Goal: Task Accomplishment & Management: Manage account settings

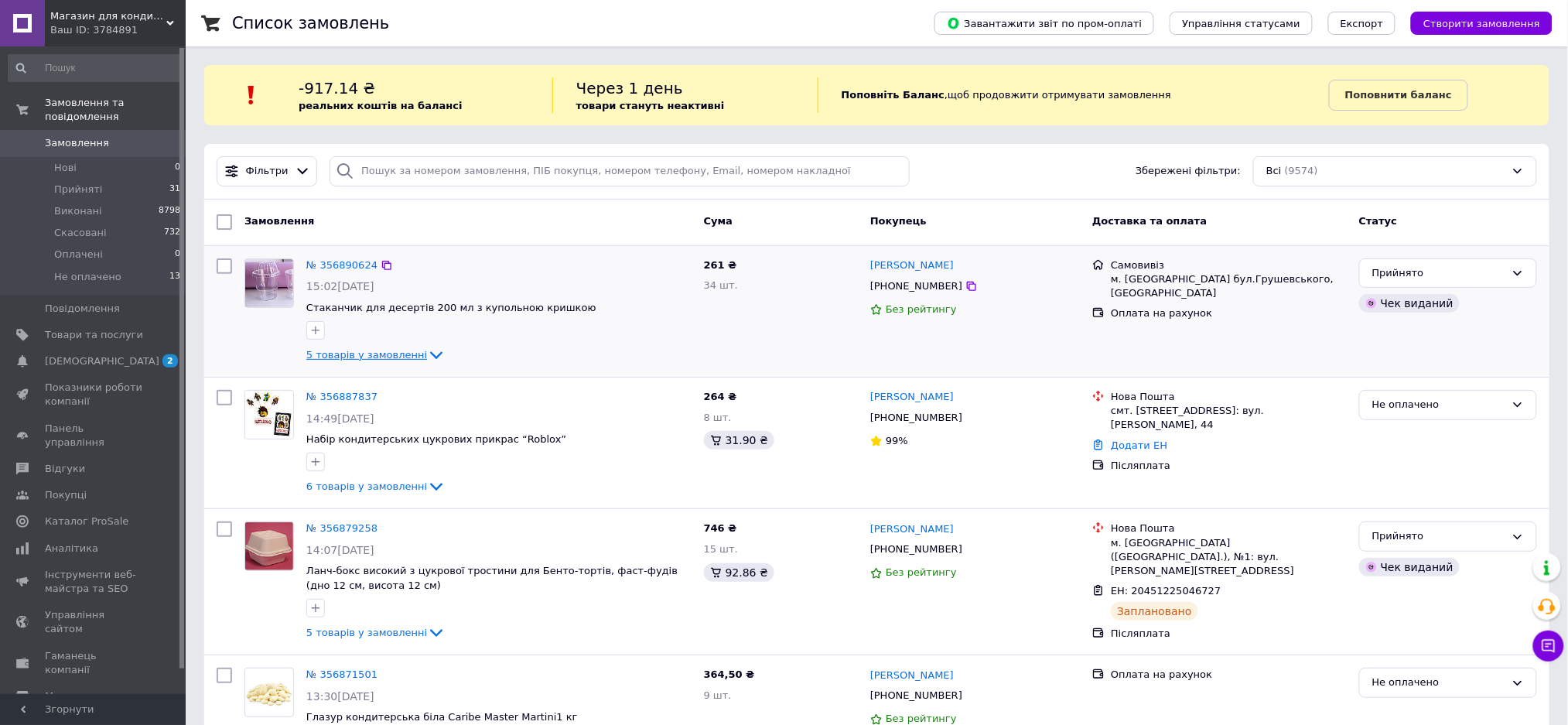
click at [376, 353] on span "5 товарів у замовленні" at bounding box center [367, 355] width 121 height 11
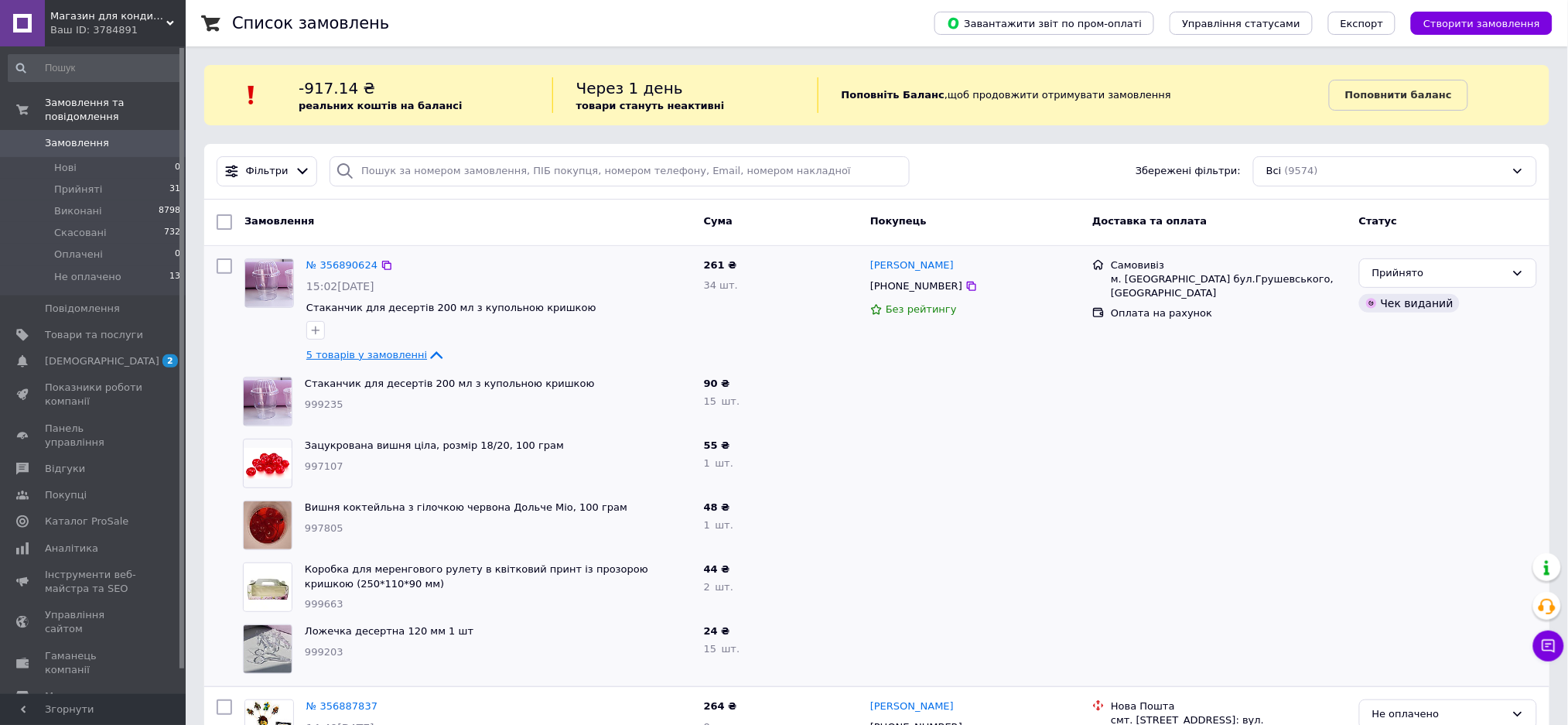
click at [376, 353] on span "5 товарів у замовленні" at bounding box center [367, 355] width 121 height 11
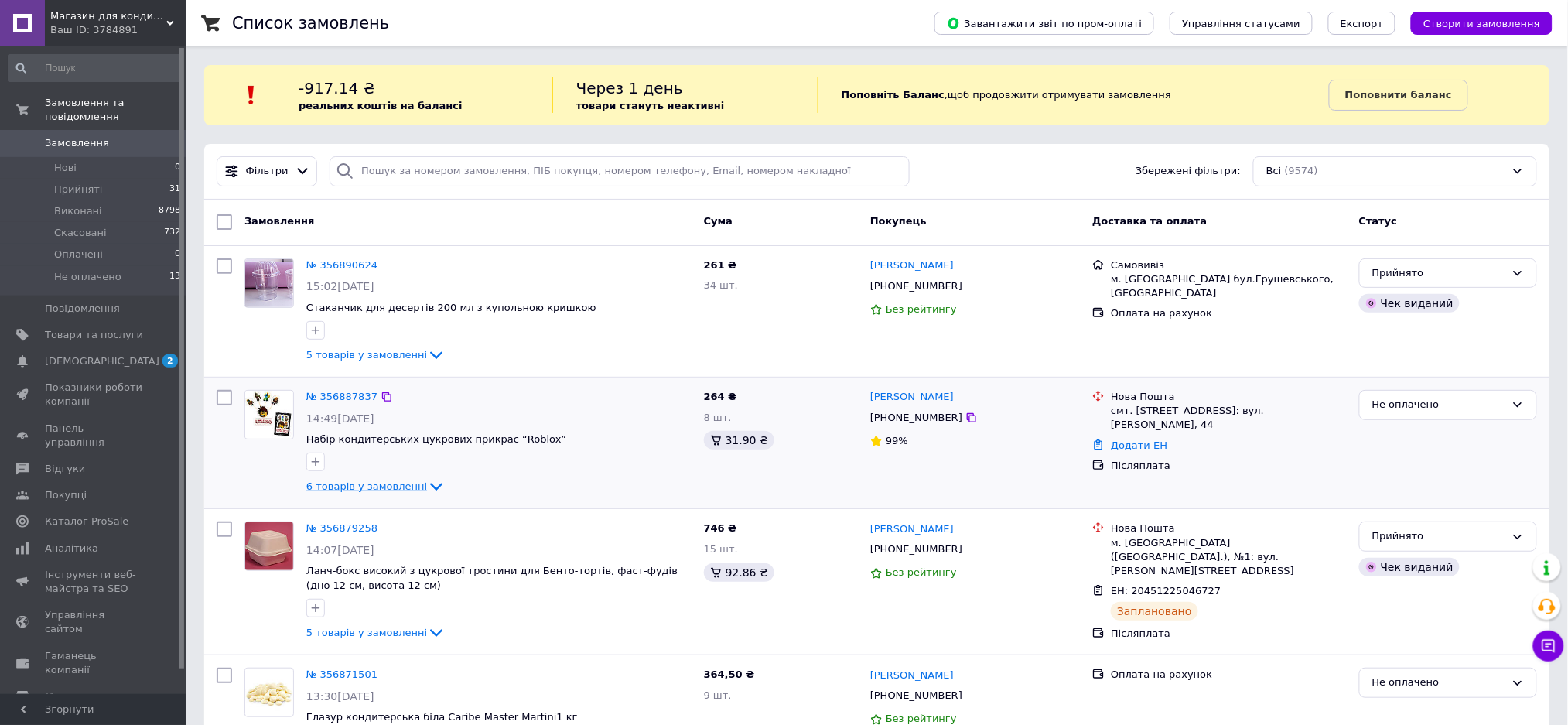
click at [361, 487] on span "6 товарів у замовленні" at bounding box center [367, 486] width 121 height 11
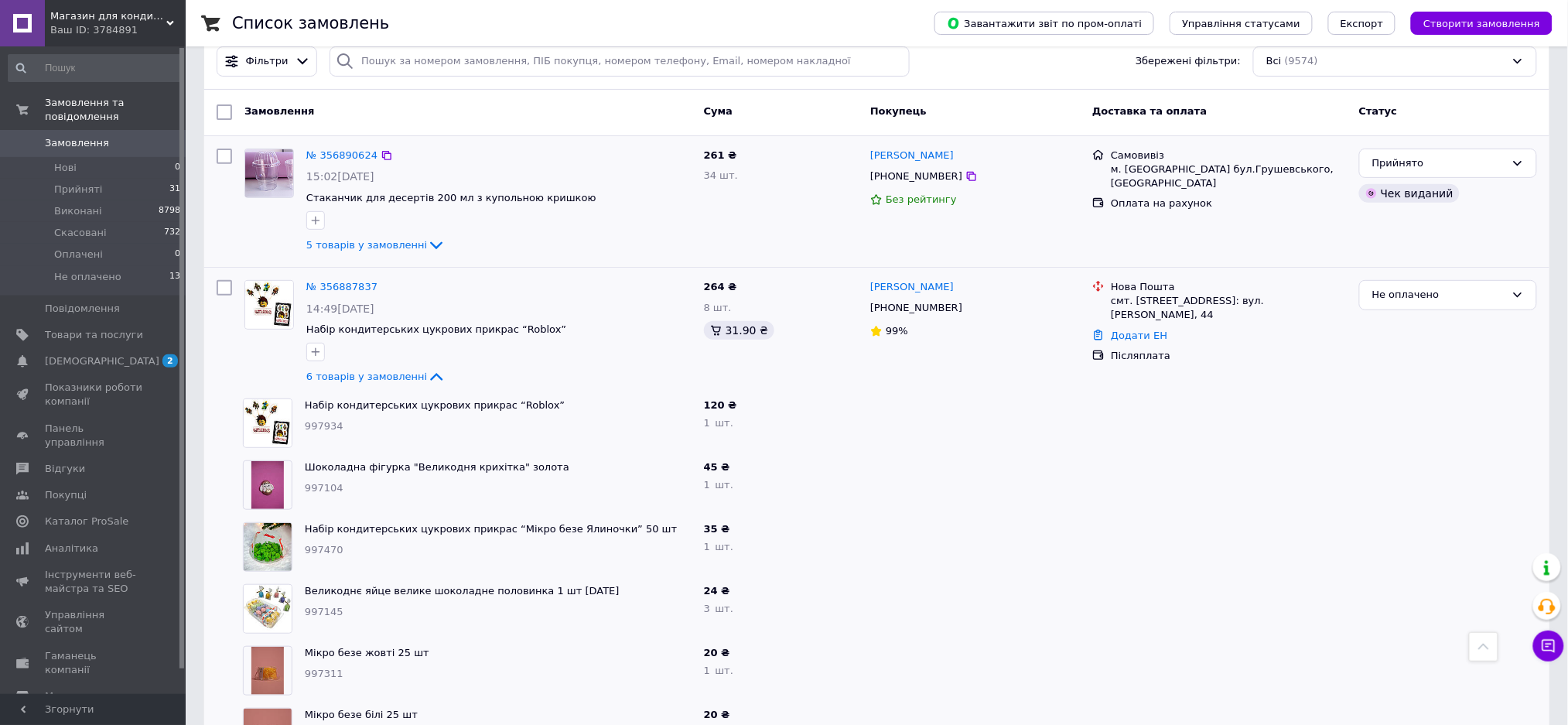
scroll to position [103, 0]
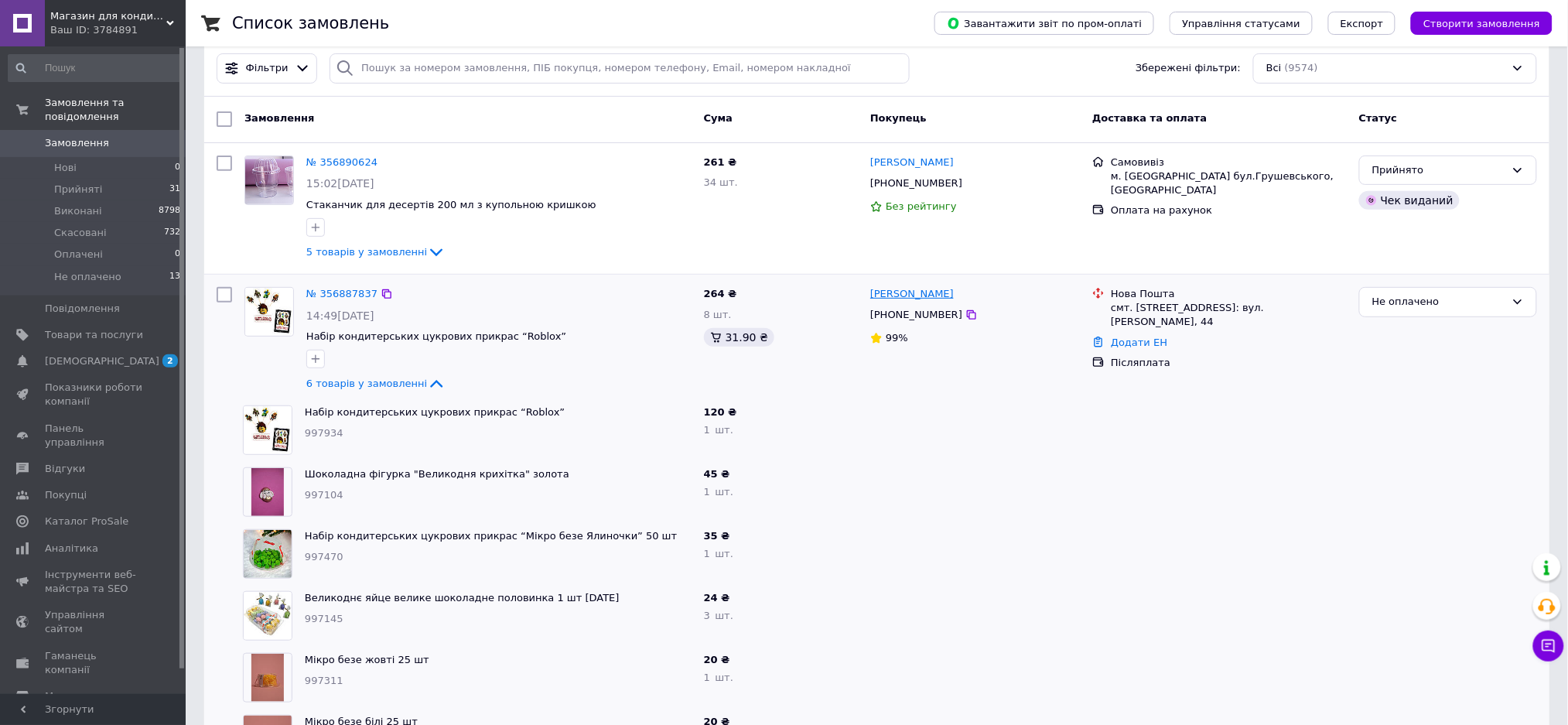
click at [907, 297] on link "[PERSON_NAME]" at bounding box center [912, 294] width 83 height 15
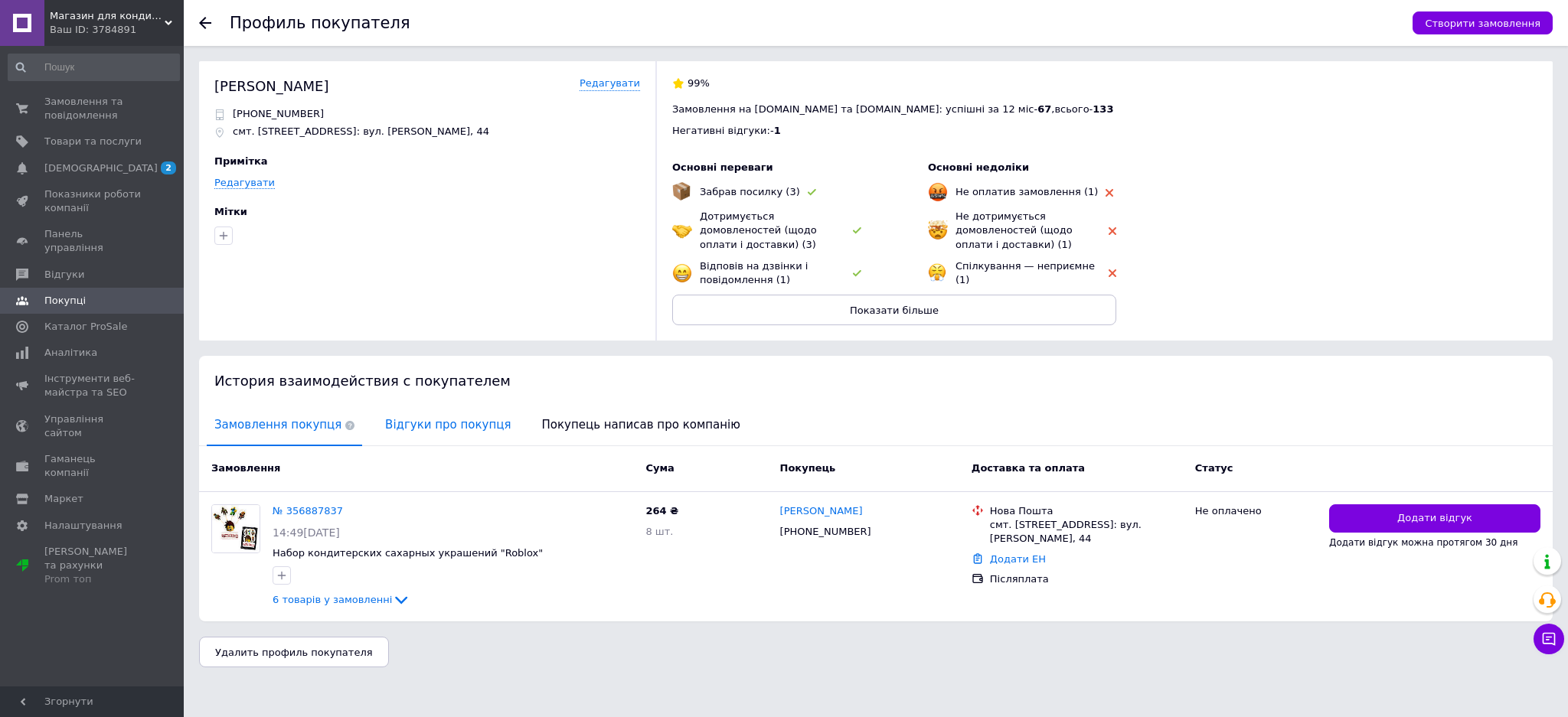
click at [421, 413] on span "Відгуки про покупця" at bounding box center [448, 425] width 141 height 39
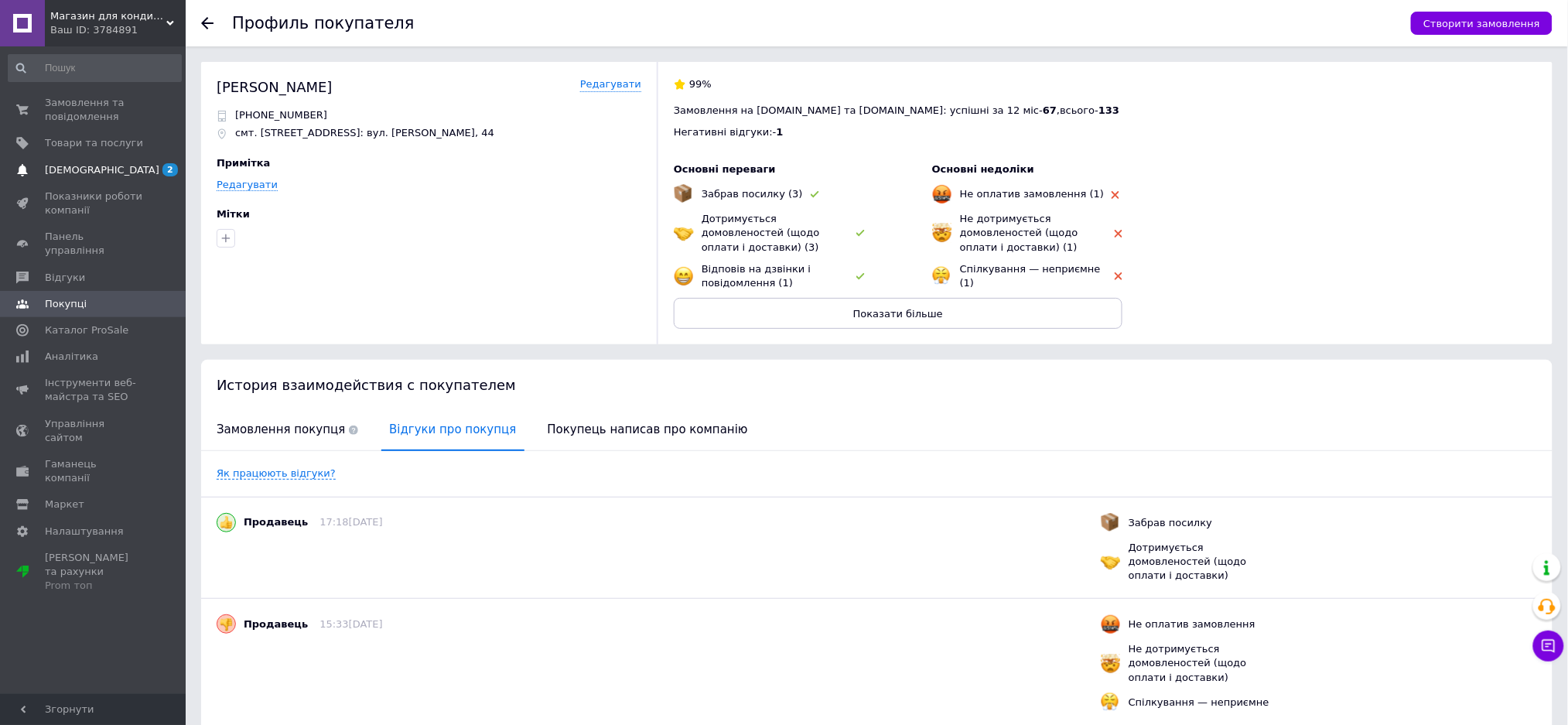
click at [150, 167] on span "2 0" at bounding box center [164, 170] width 42 height 14
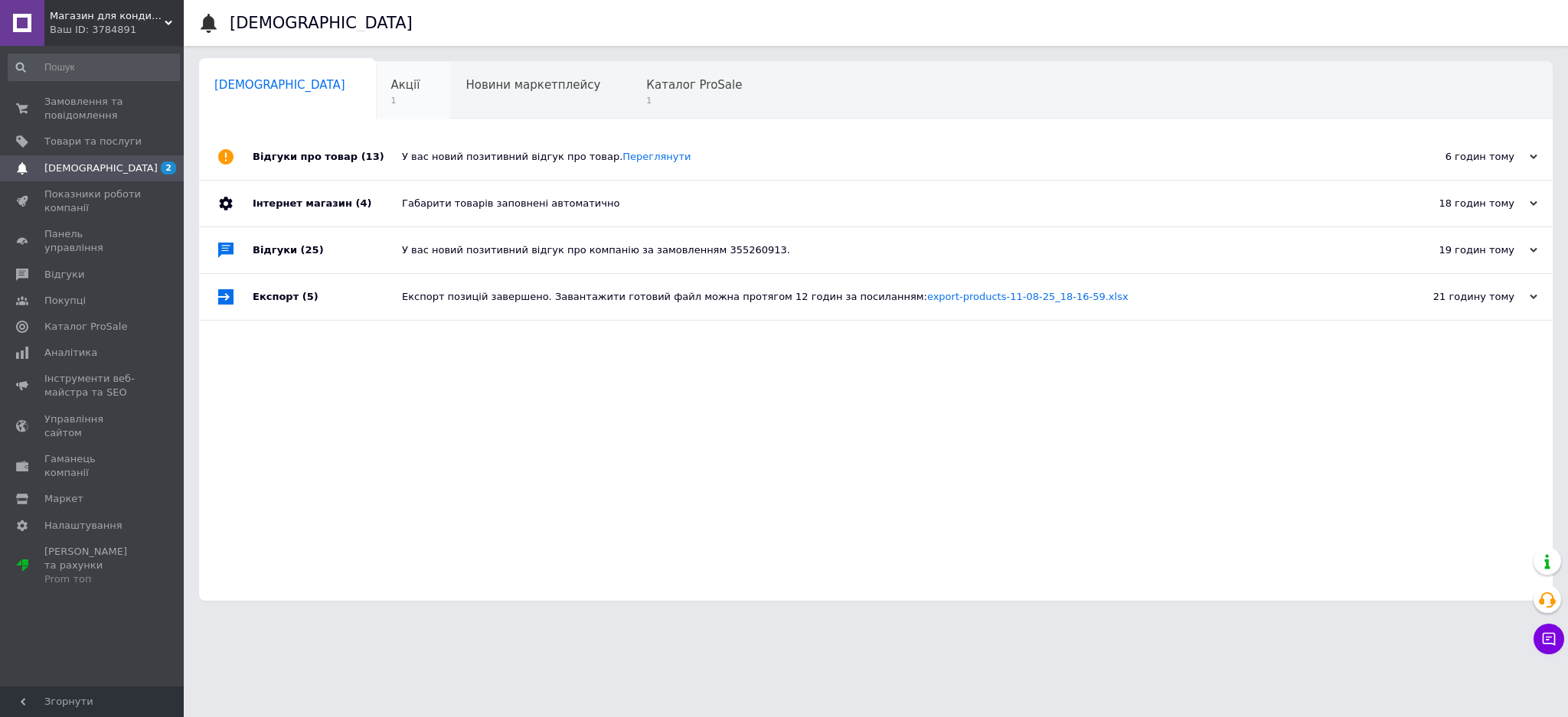
click at [376, 83] on div "Акції 1" at bounding box center [413, 91] width 75 height 58
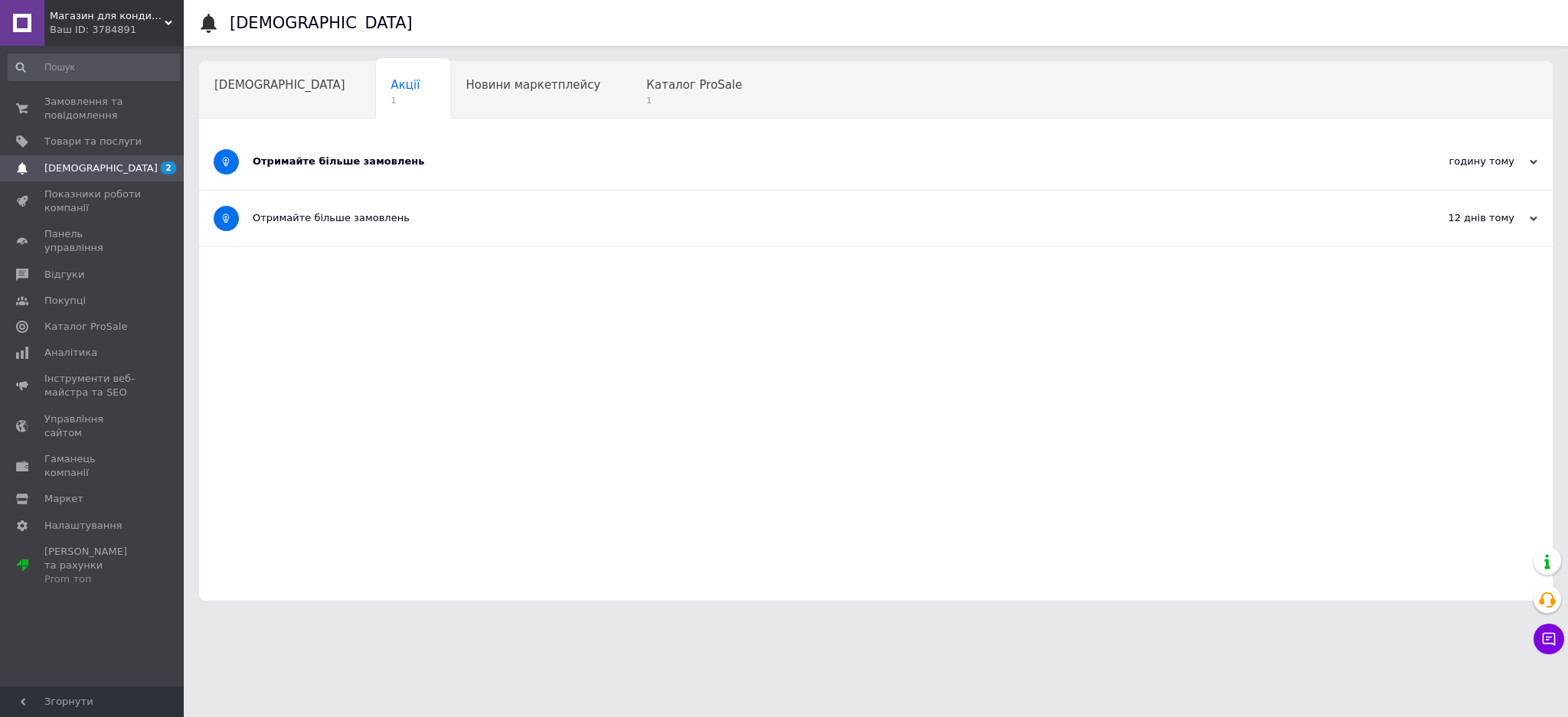
click at [404, 161] on div "Отримайте більше замовлень" at bounding box center [818, 161] width 1132 height 14
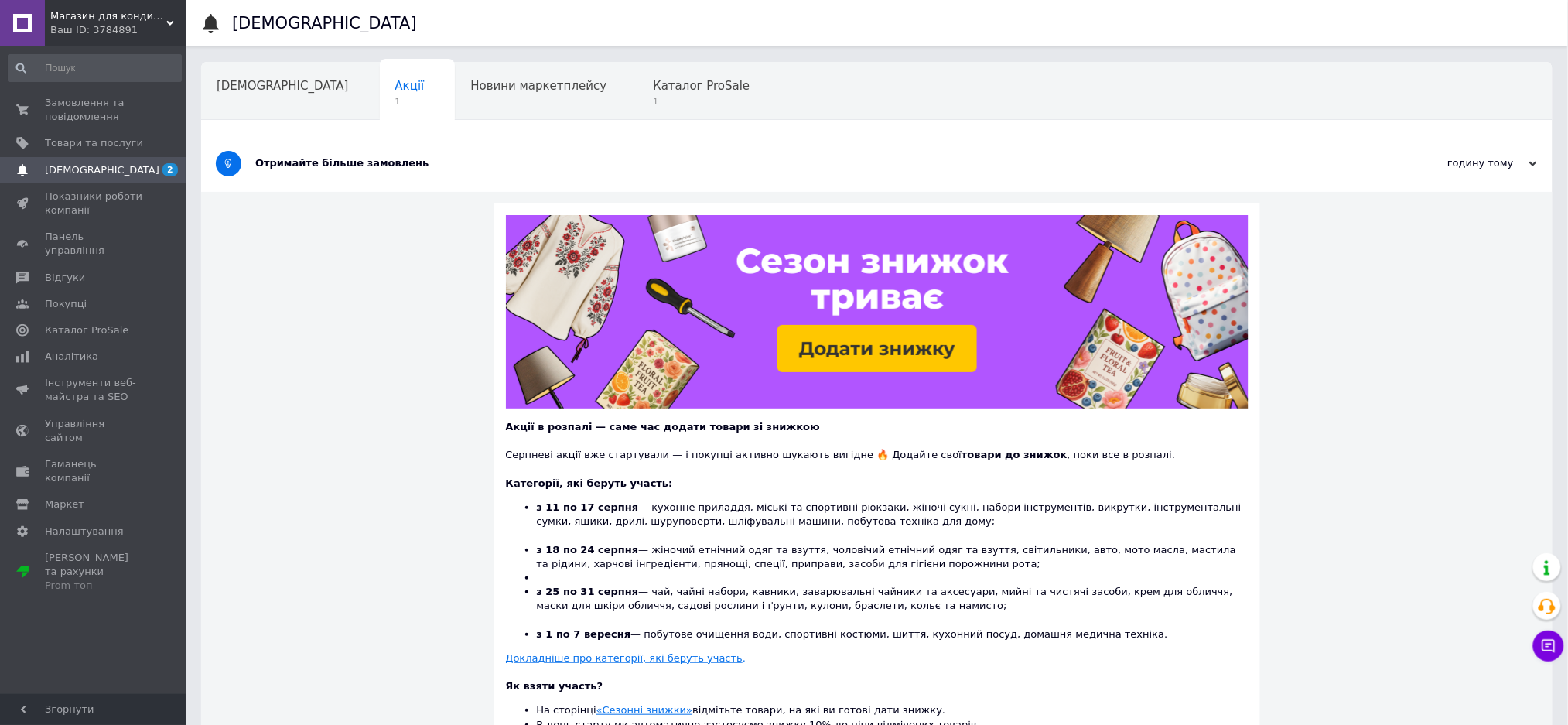
click at [409, 163] on div "Отримайте більше замовлень" at bounding box center [819, 163] width 1128 height 14
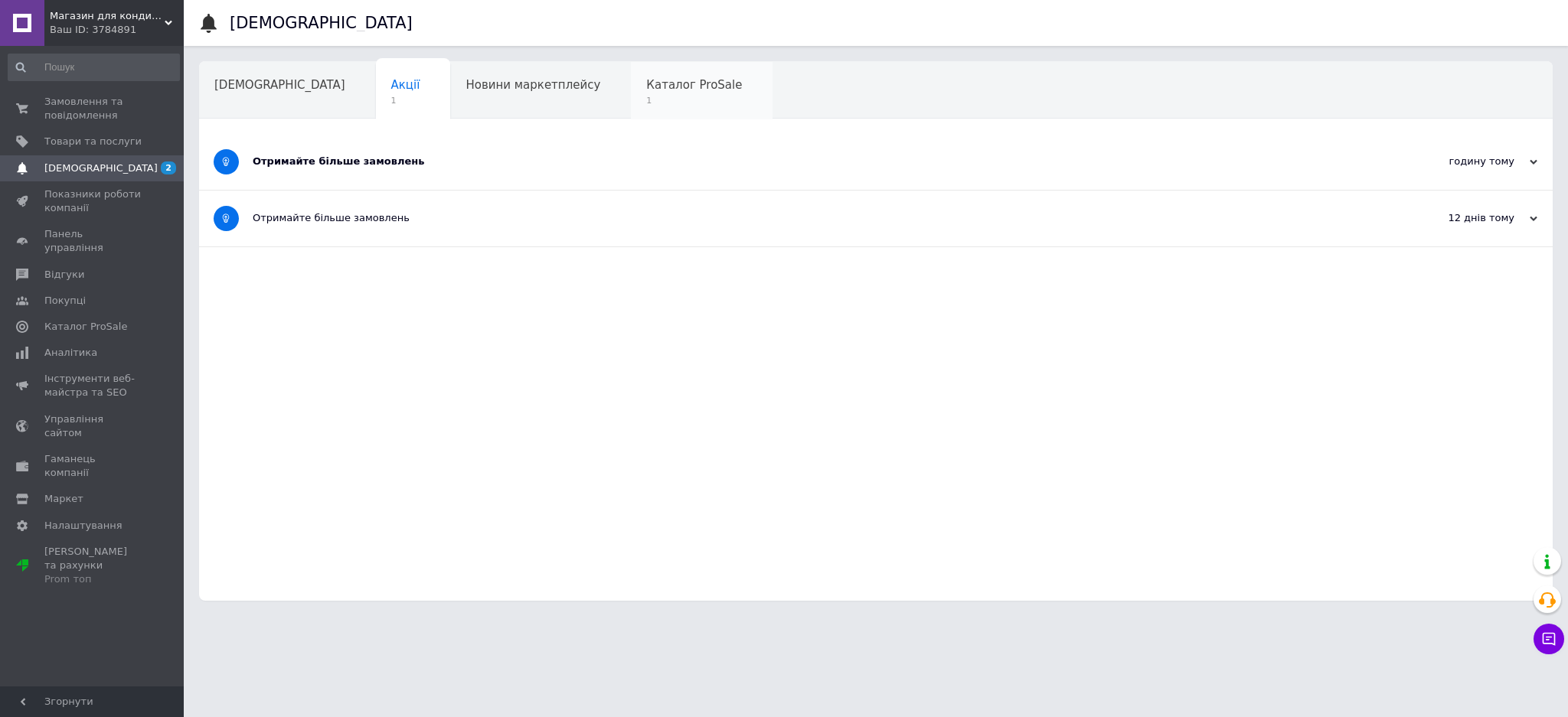
click at [646, 91] on span "Каталог ProSale" at bounding box center [694, 85] width 95 height 14
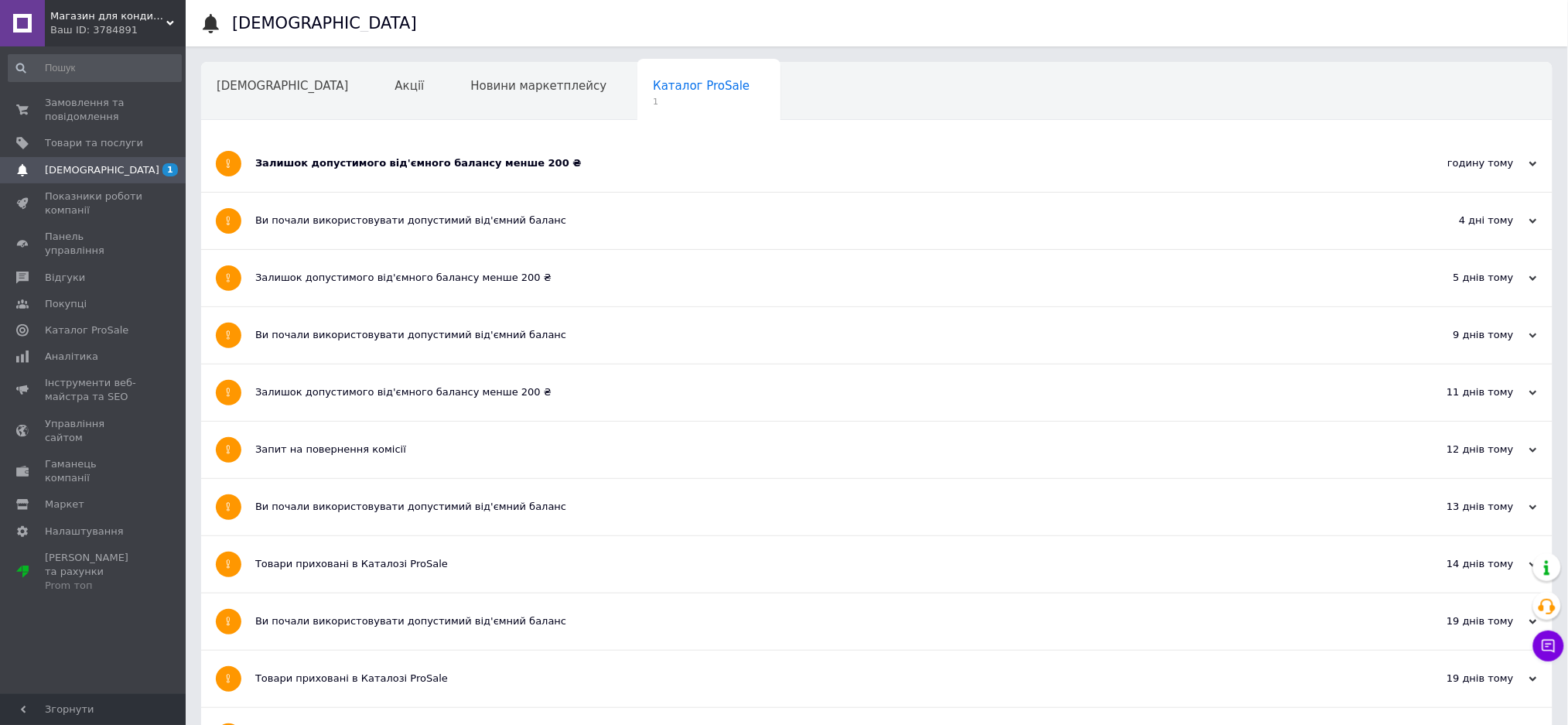
click at [380, 172] on div "Залишок допустимого від'ємного балансу менше 200 ₴" at bounding box center [819, 163] width 1128 height 56
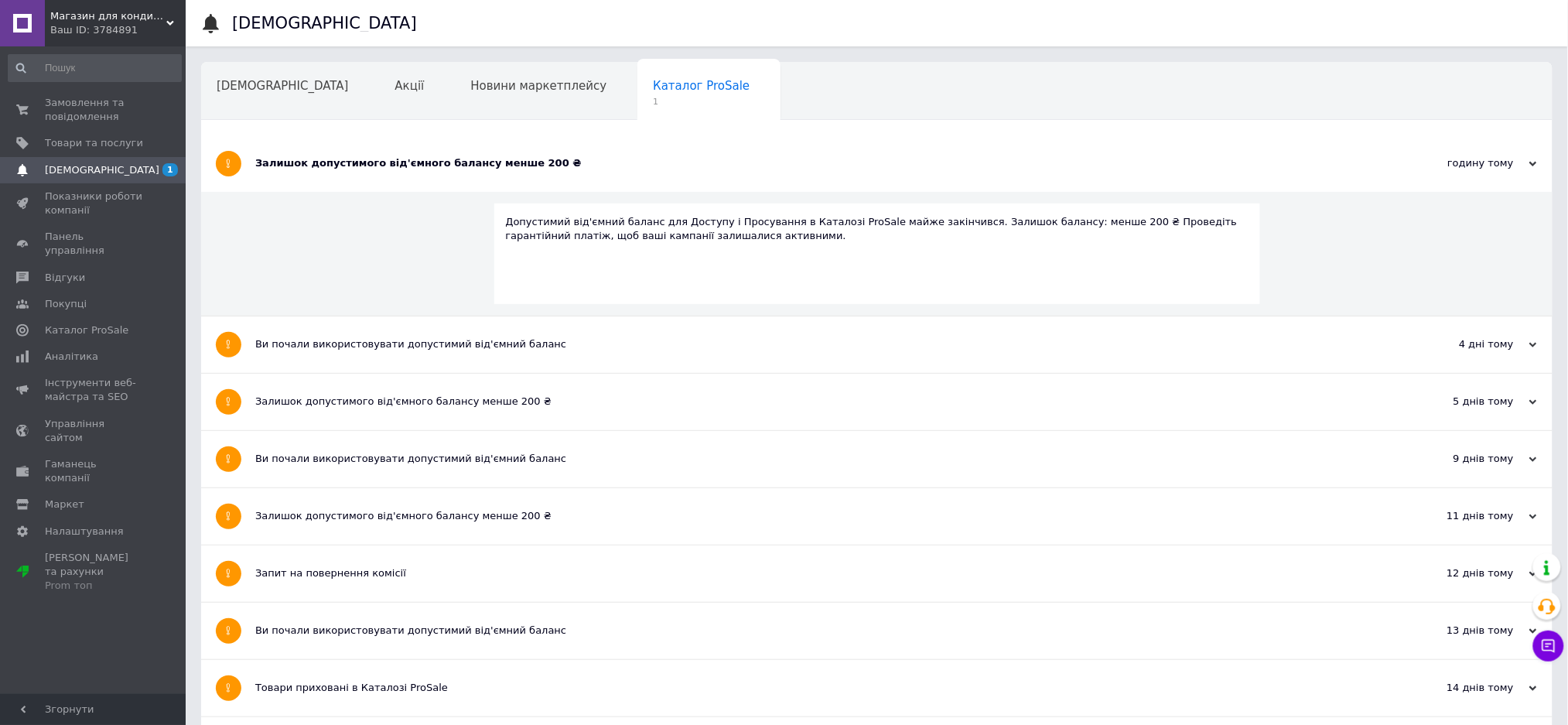
click at [380, 172] on div "Залишок допустимого від'ємного балансу менше 200 ₴" at bounding box center [819, 163] width 1128 height 56
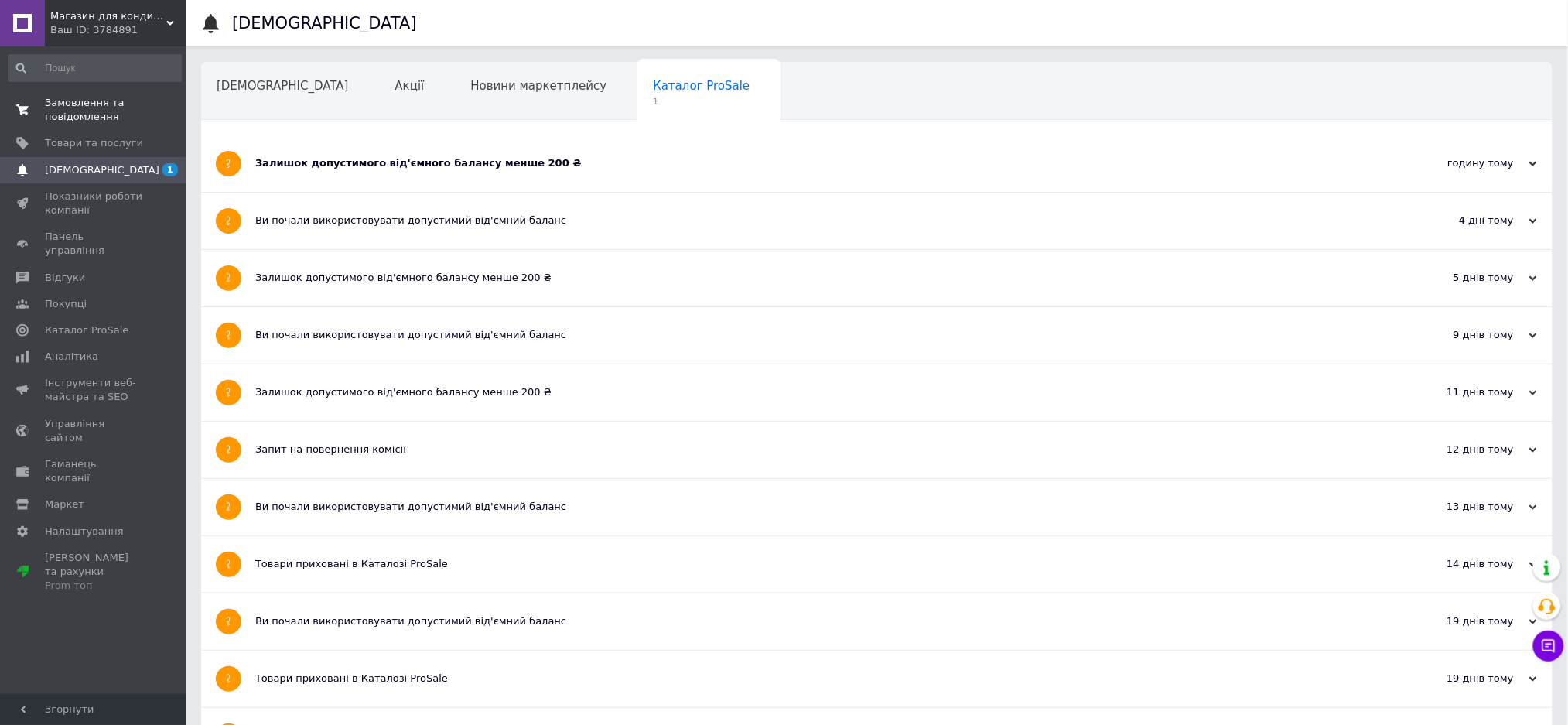
click at [97, 106] on span "Замовлення та повідомлення" at bounding box center [94, 110] width 98 height 28
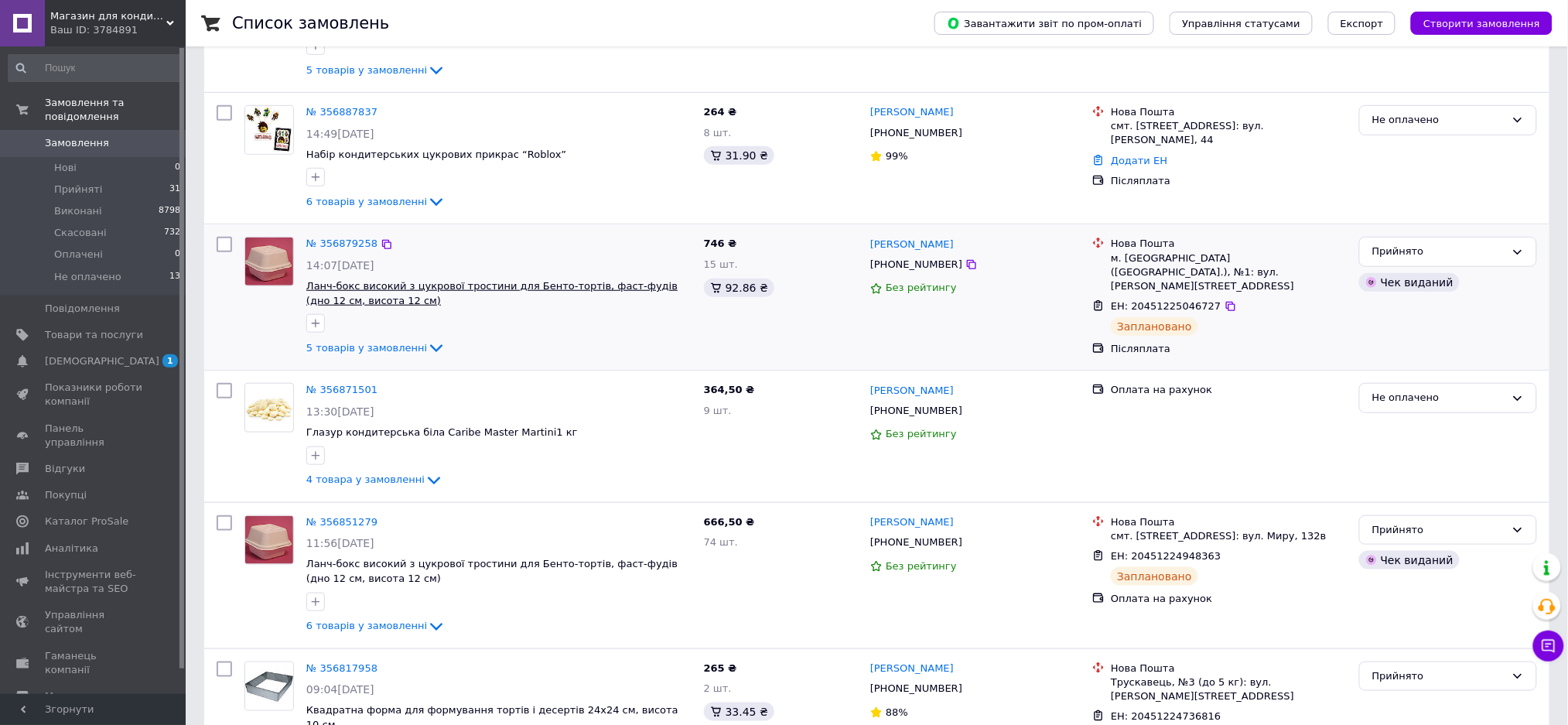
scroll to position [310, 0]
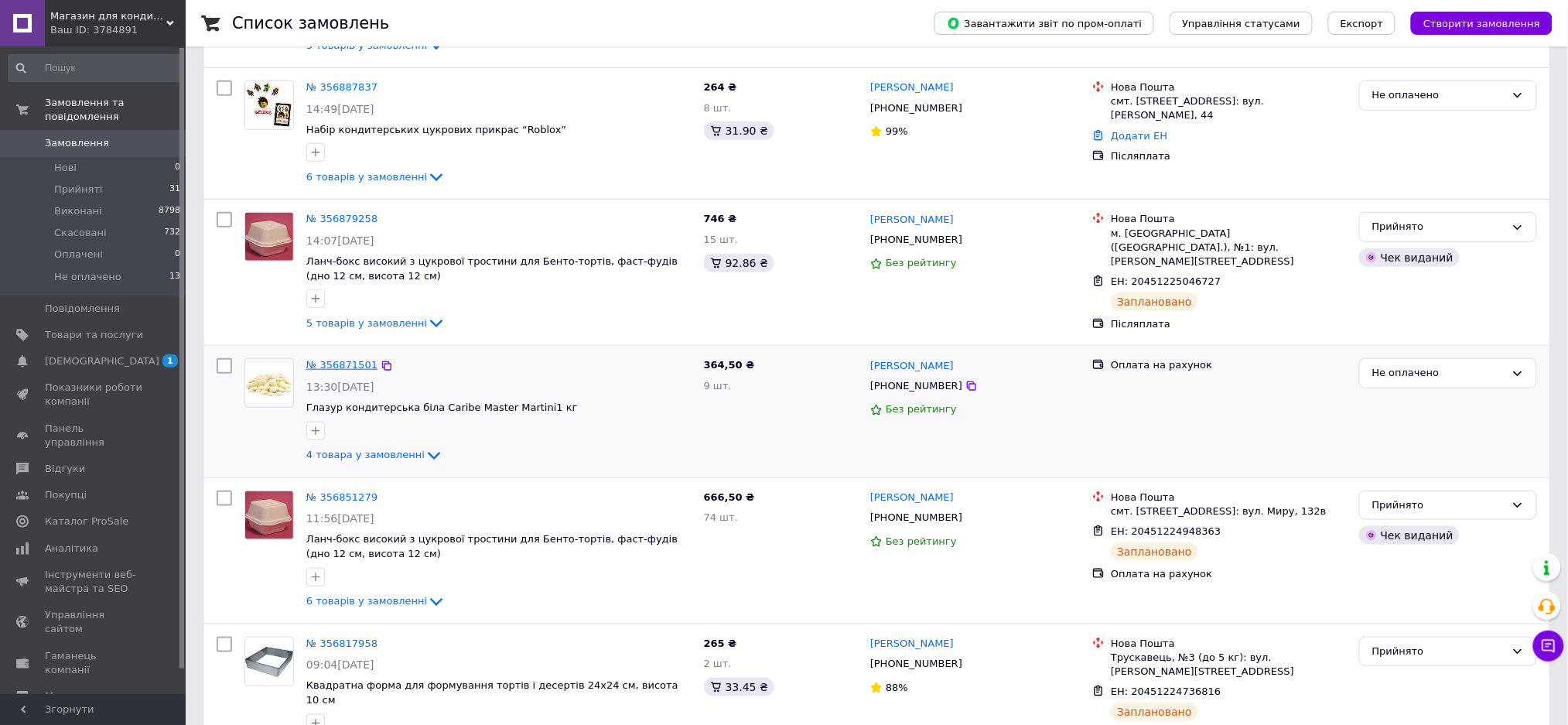
click at [329, 364] on link "№ 356871501" at bounding box center [342, 365] width 71 height 11
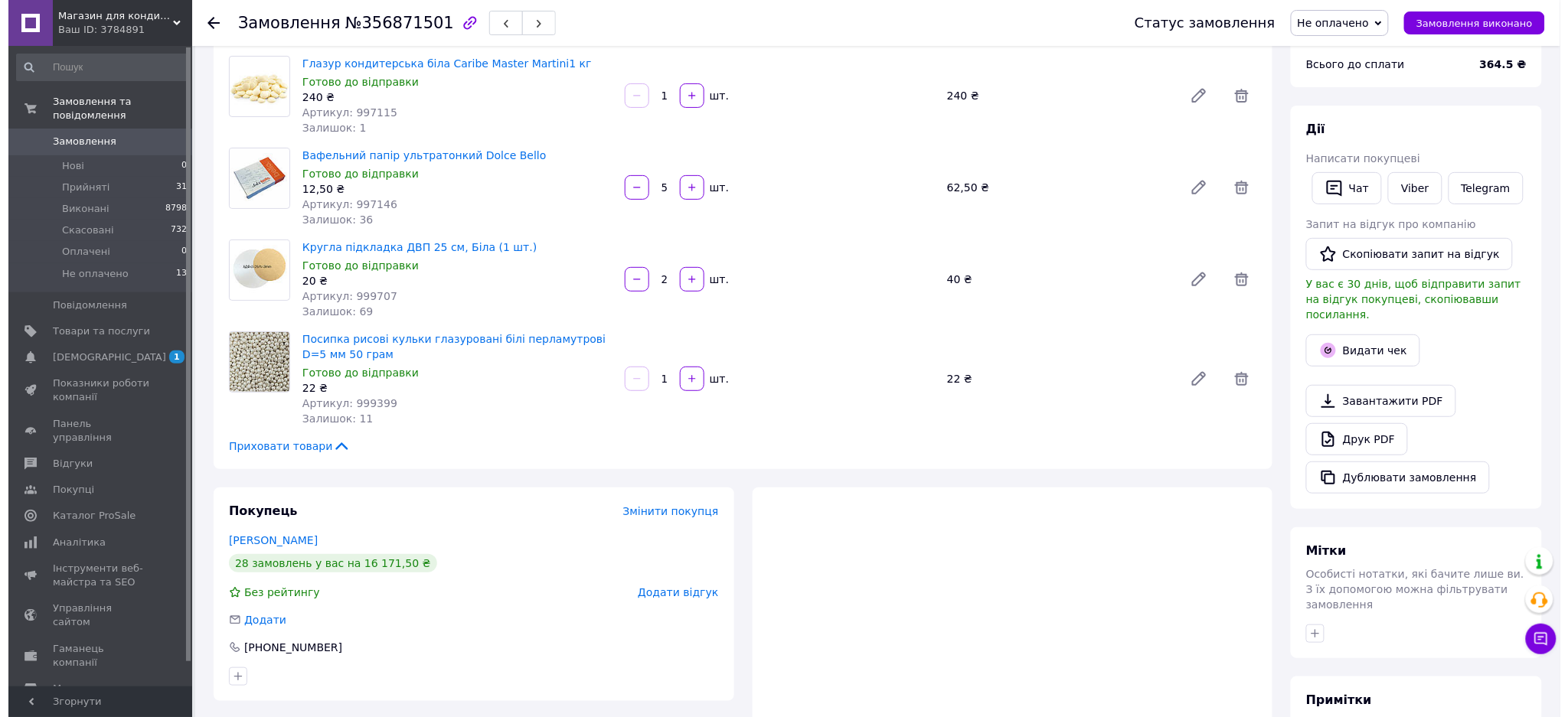
scroll to position [377, 0]
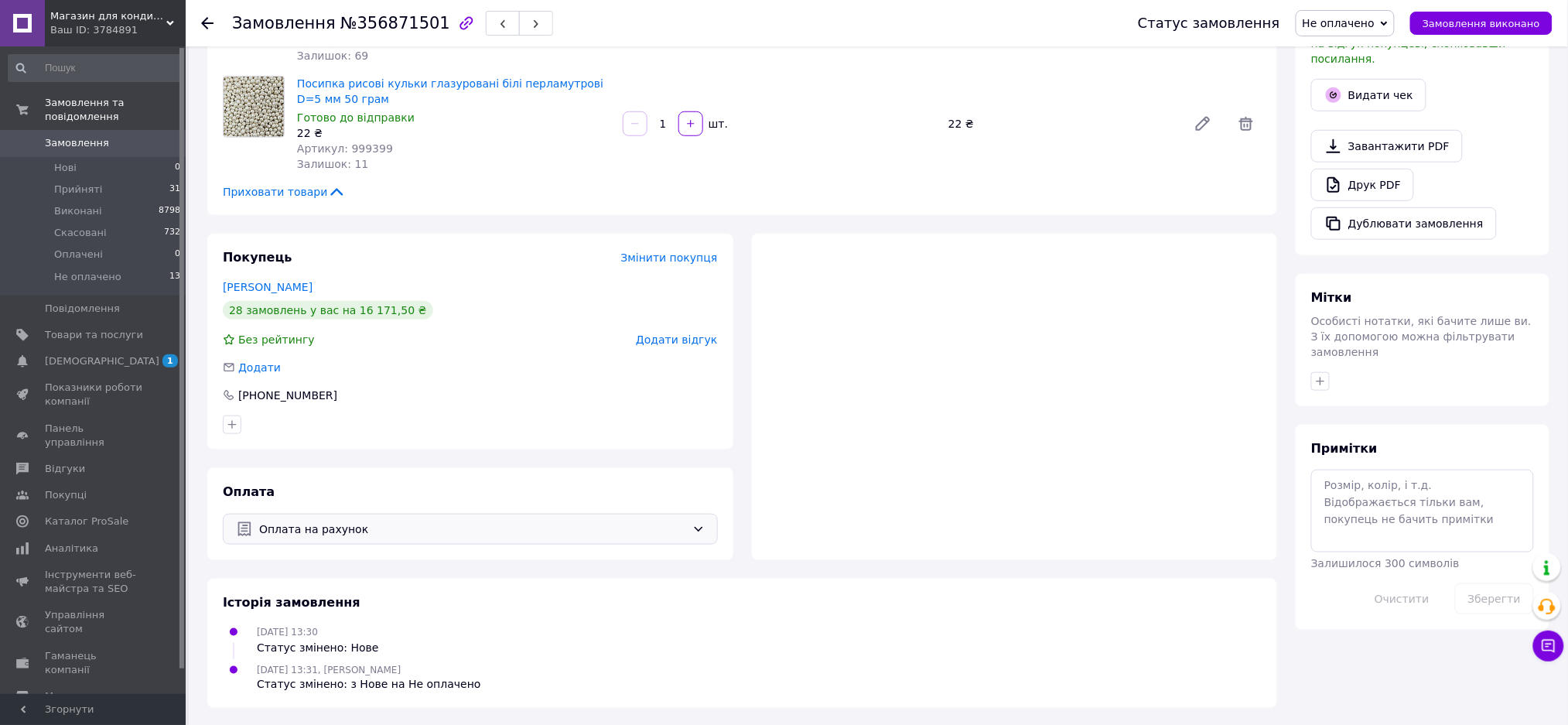
click at [661, 535] on span "Оплата на рахунок" at bounding box center [472, 529] width 427 height 17
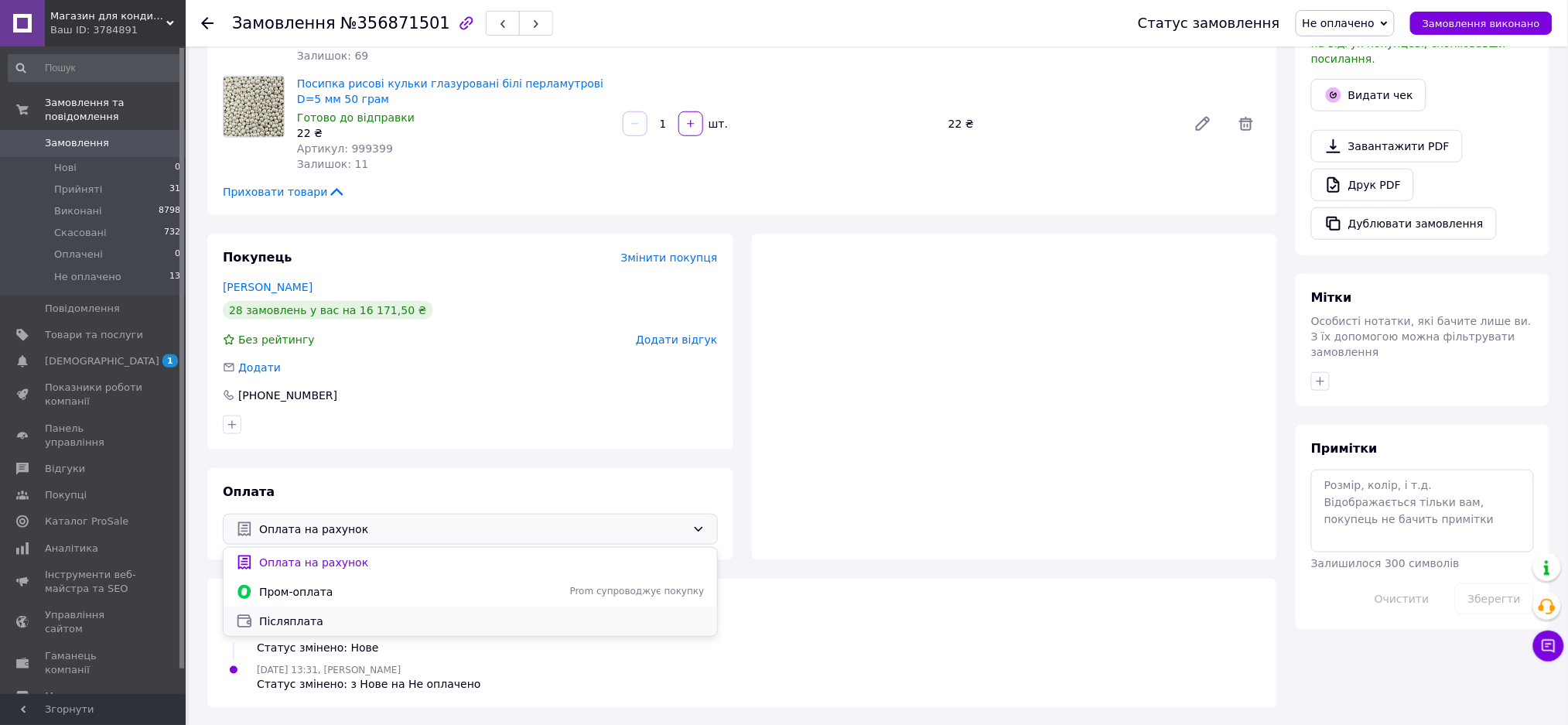
click at [418, 607] on div "Післяплата" at bounding box center [471, 621] width 494 height 29
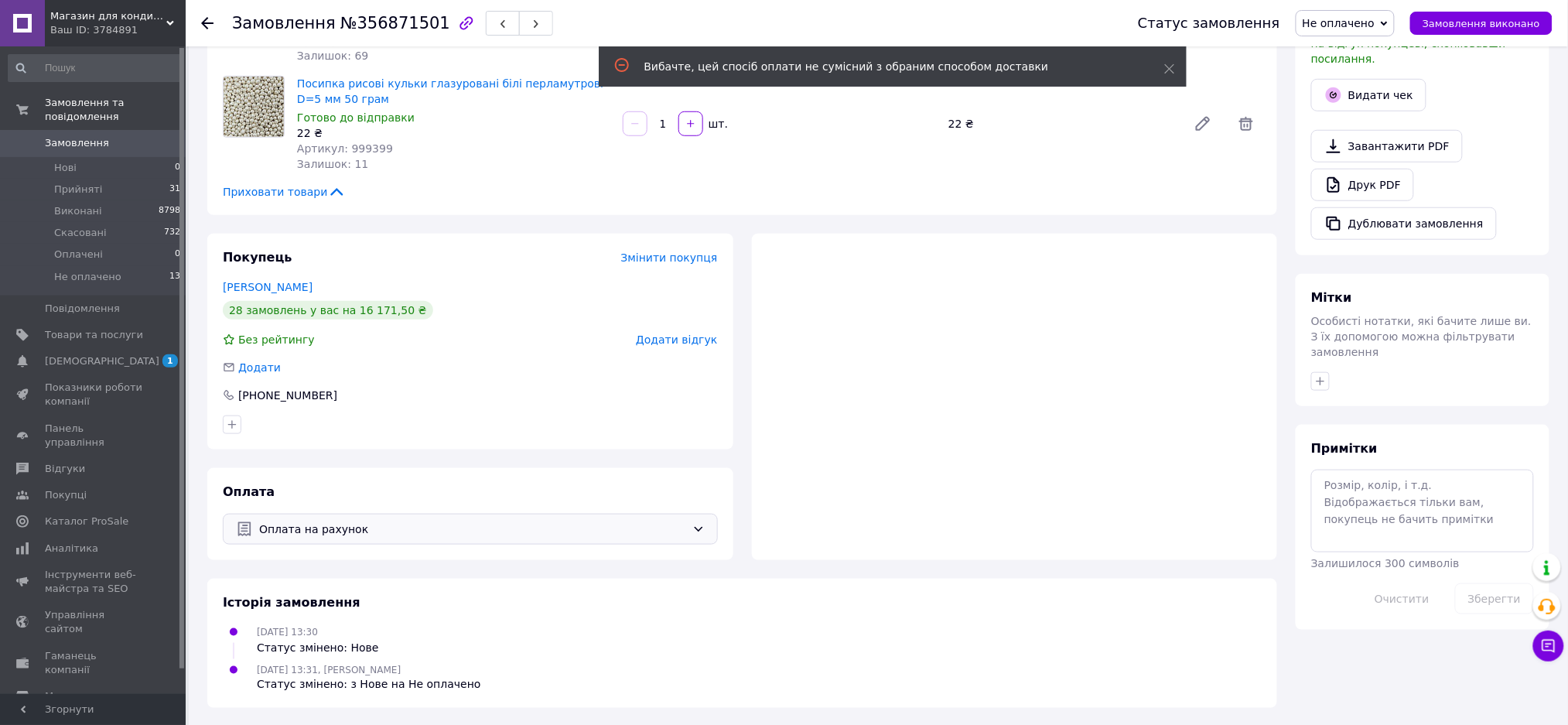
click at [686, 531] on div "Оплата на рахунок" at bounding box center [472, 529] width 433 height 17
click at [571, 600] on div "Пром-оплата Prom супроводжує покупку" at bounding box center [471, 592] width 494 height 29
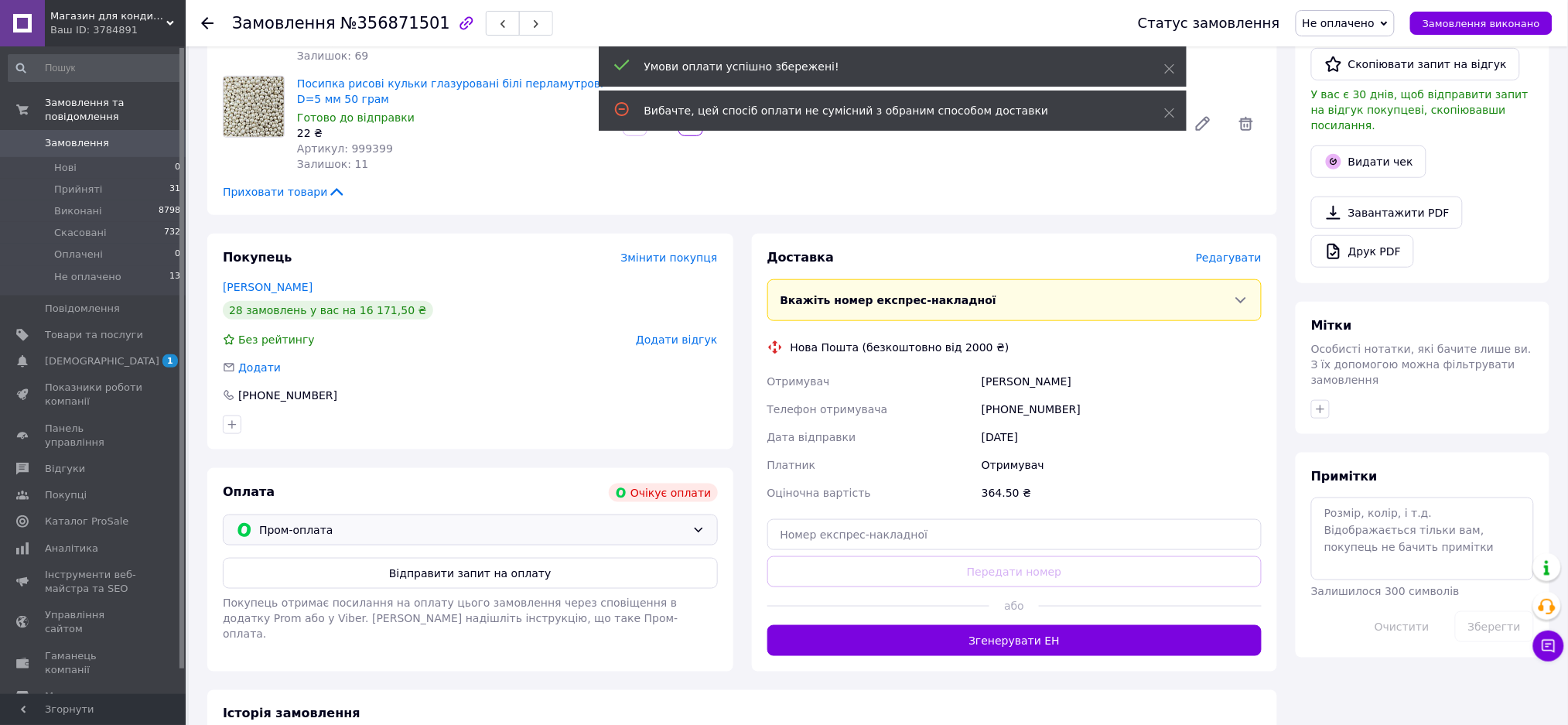
click at [328, 515] on div "Пром-оплата" at bounding box center [471, 530] width 495 height 31
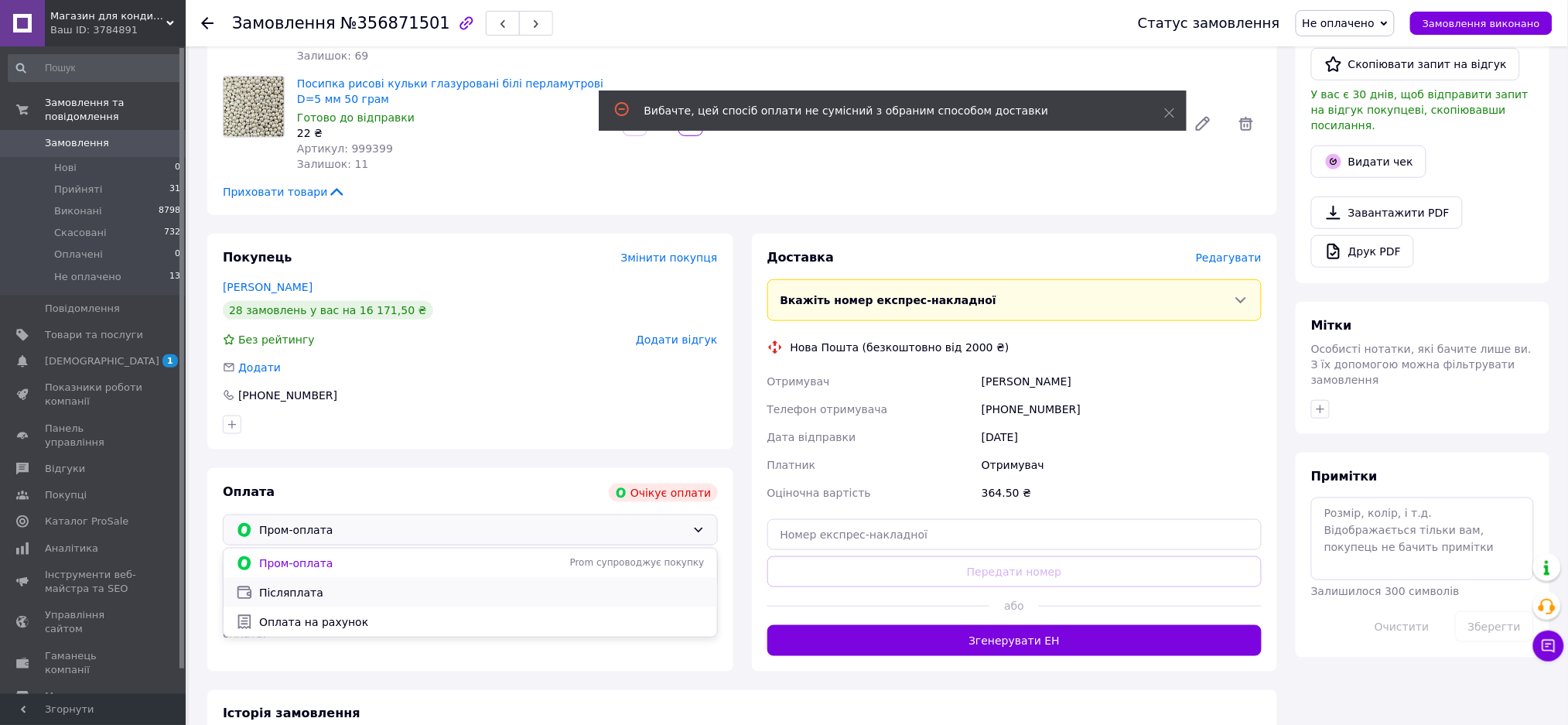
click at [305, 595] on span "Післяплата" at bounding box center [481, 593] width 445 height 16
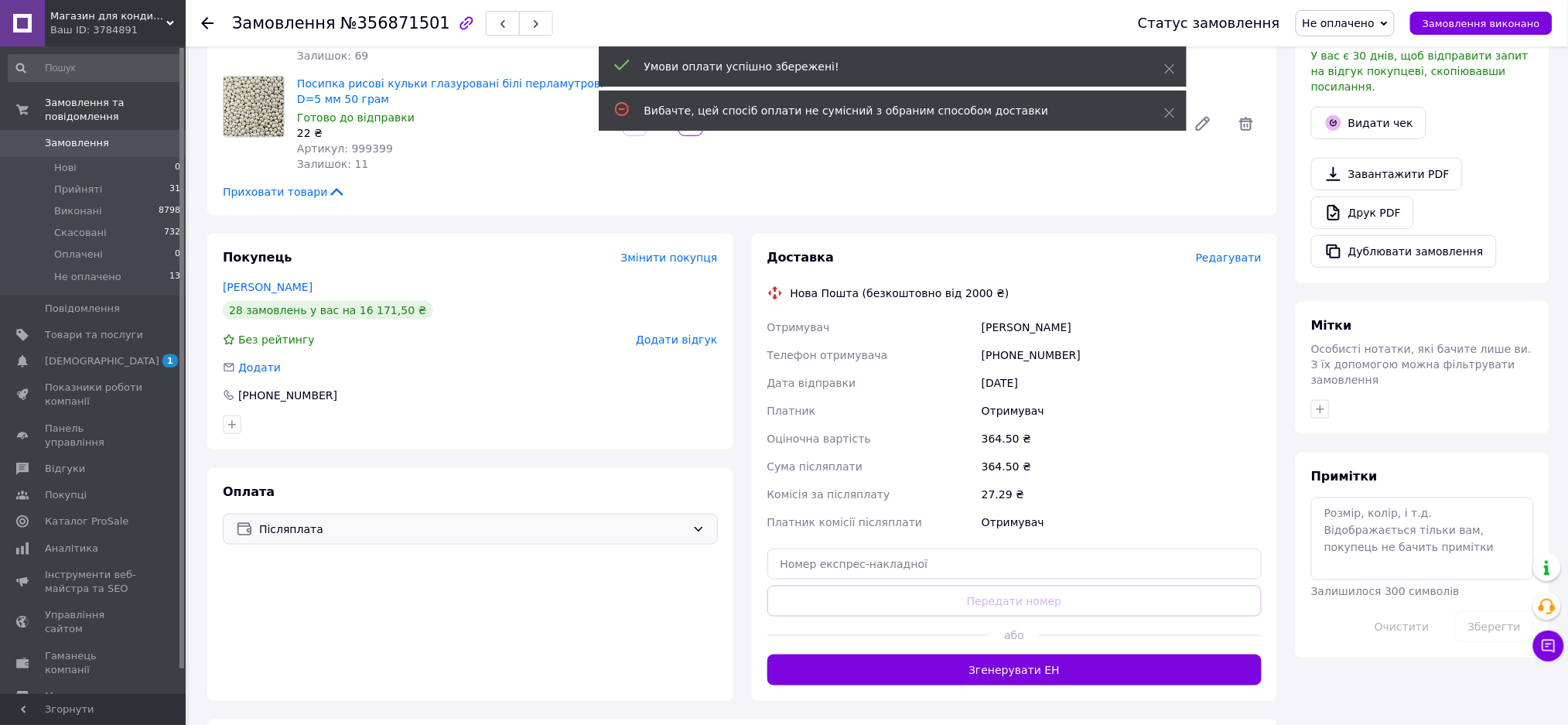
click at [1231, 262] on span "Редагувати" at bounding box center [1229, 257] width 65 height 12
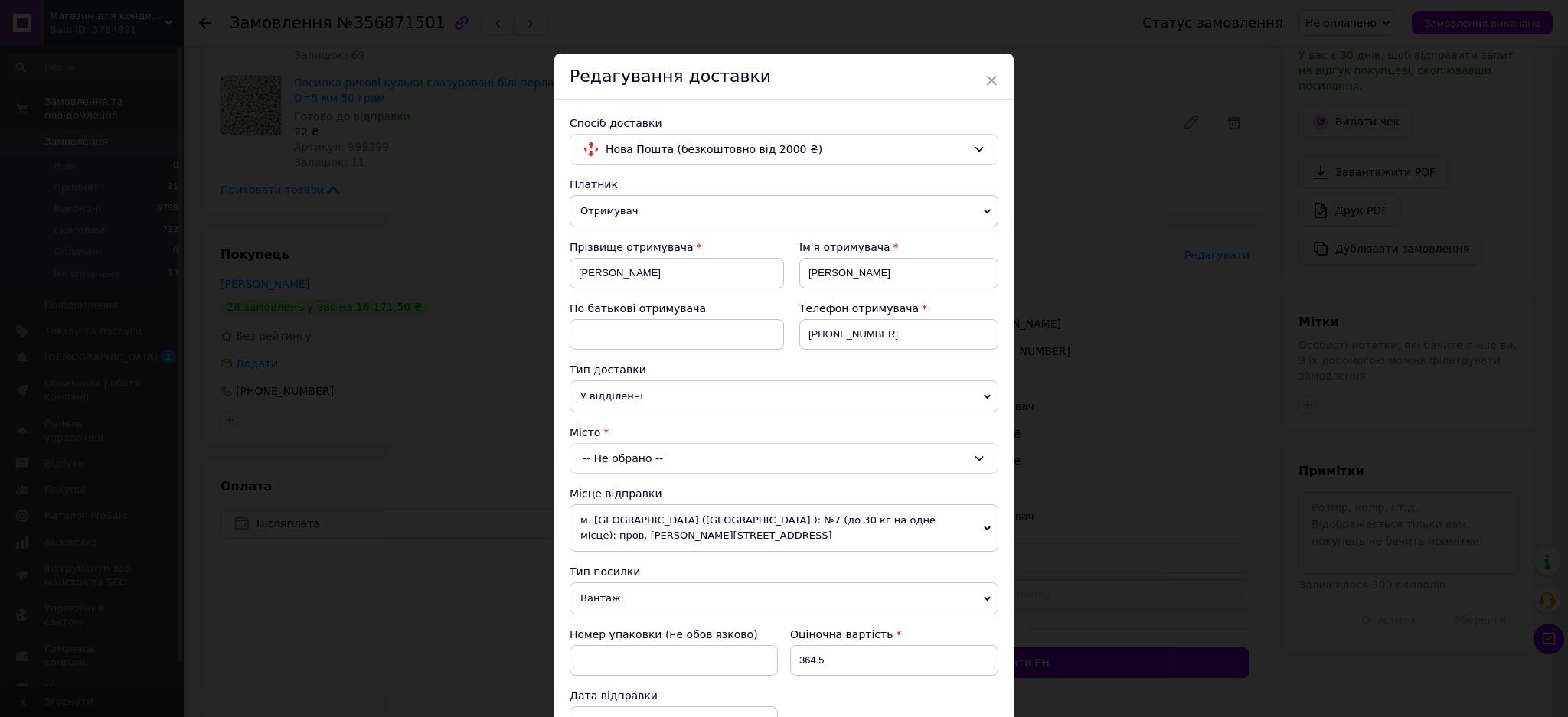
click at [648, 453] on div "-- Не обрано --" at bounding box center [784, 458] width 429 height 31
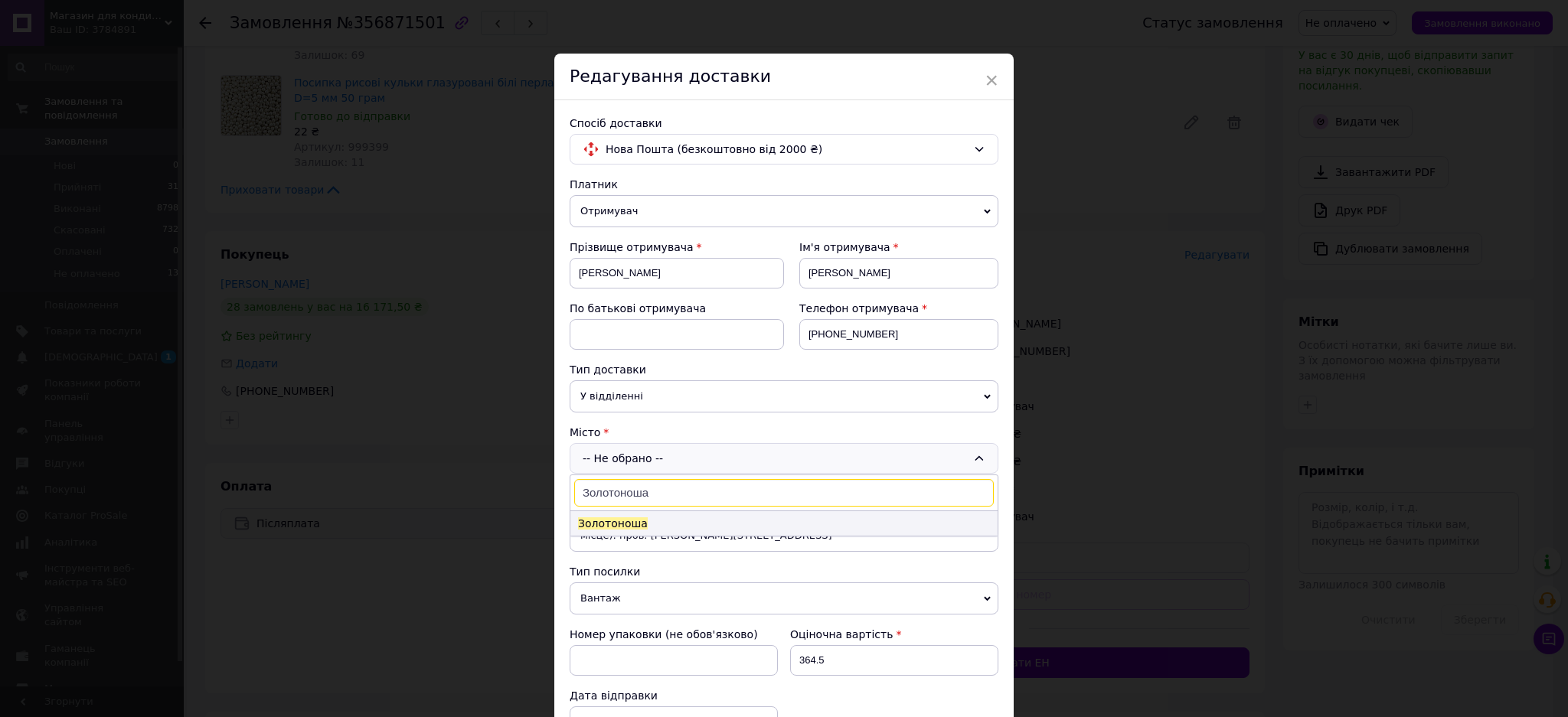
type input "Золотоноша"
click at [657, 528] on li "Золотоноша" at bounding box center [784, 524] width 427 height 24
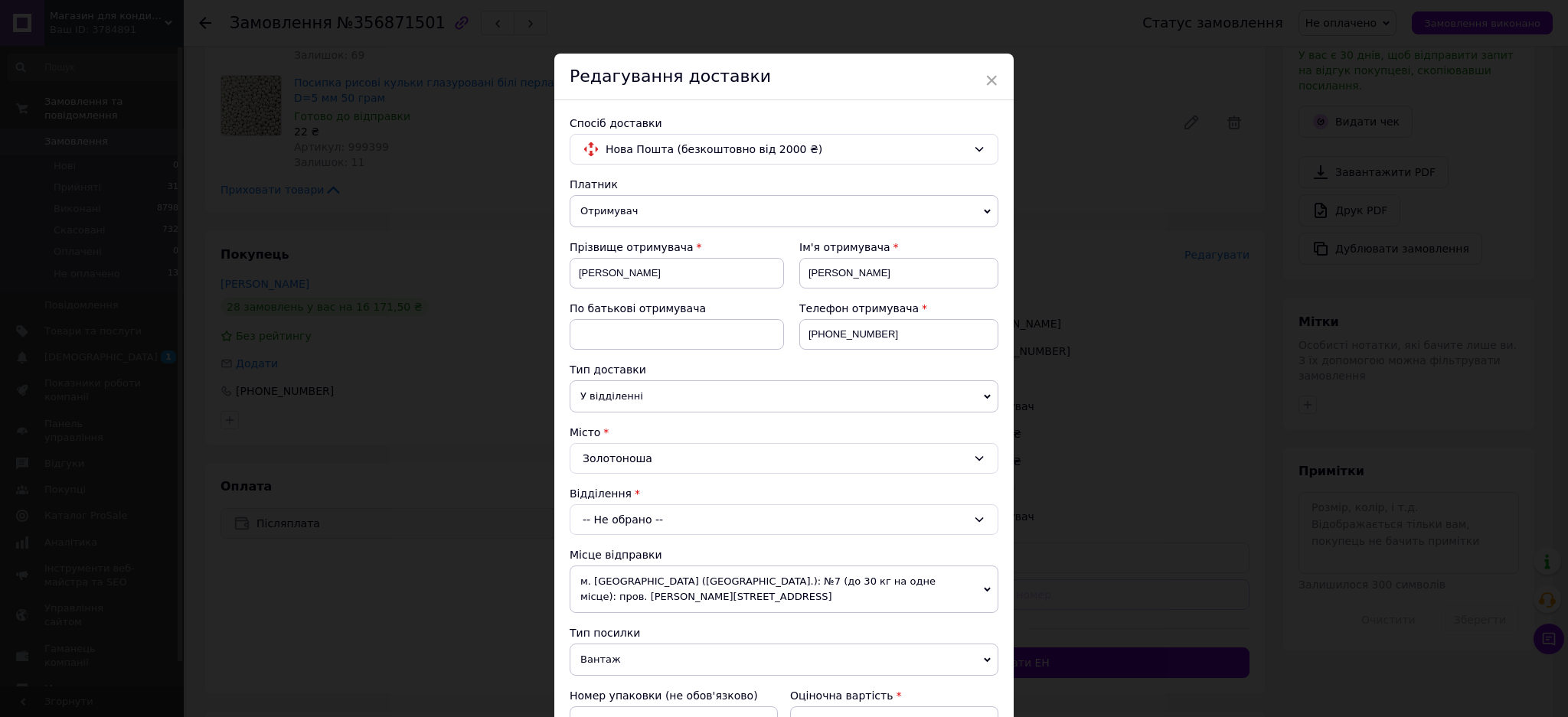
click at [648, 510] on div "-- Не обрано --" at bounding box center [784, 520] width 429 height 31
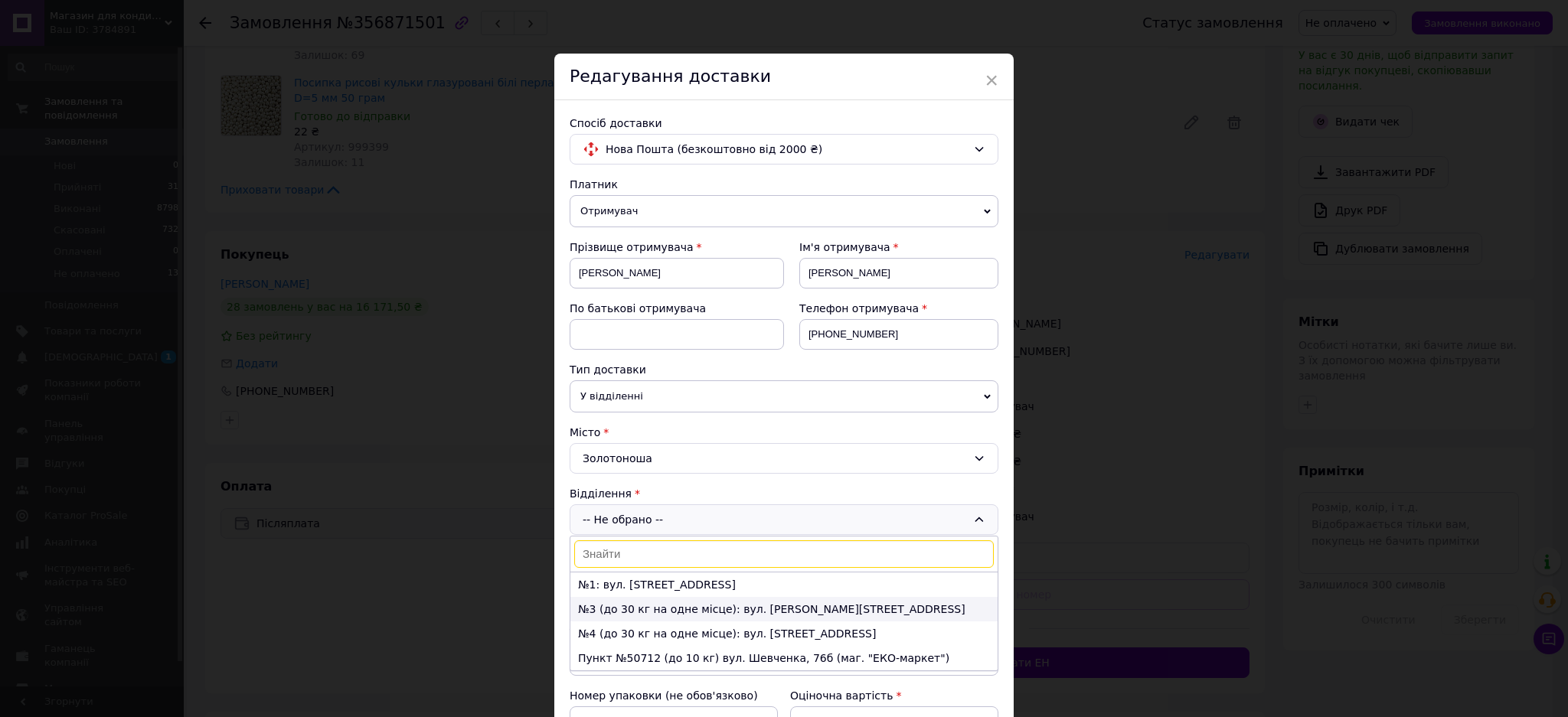
click at [637, 600] on li "№3 (до 30 кг на одне місце): вул. Обухова, 20" at bounding box center [784, 609] width 427 height 24
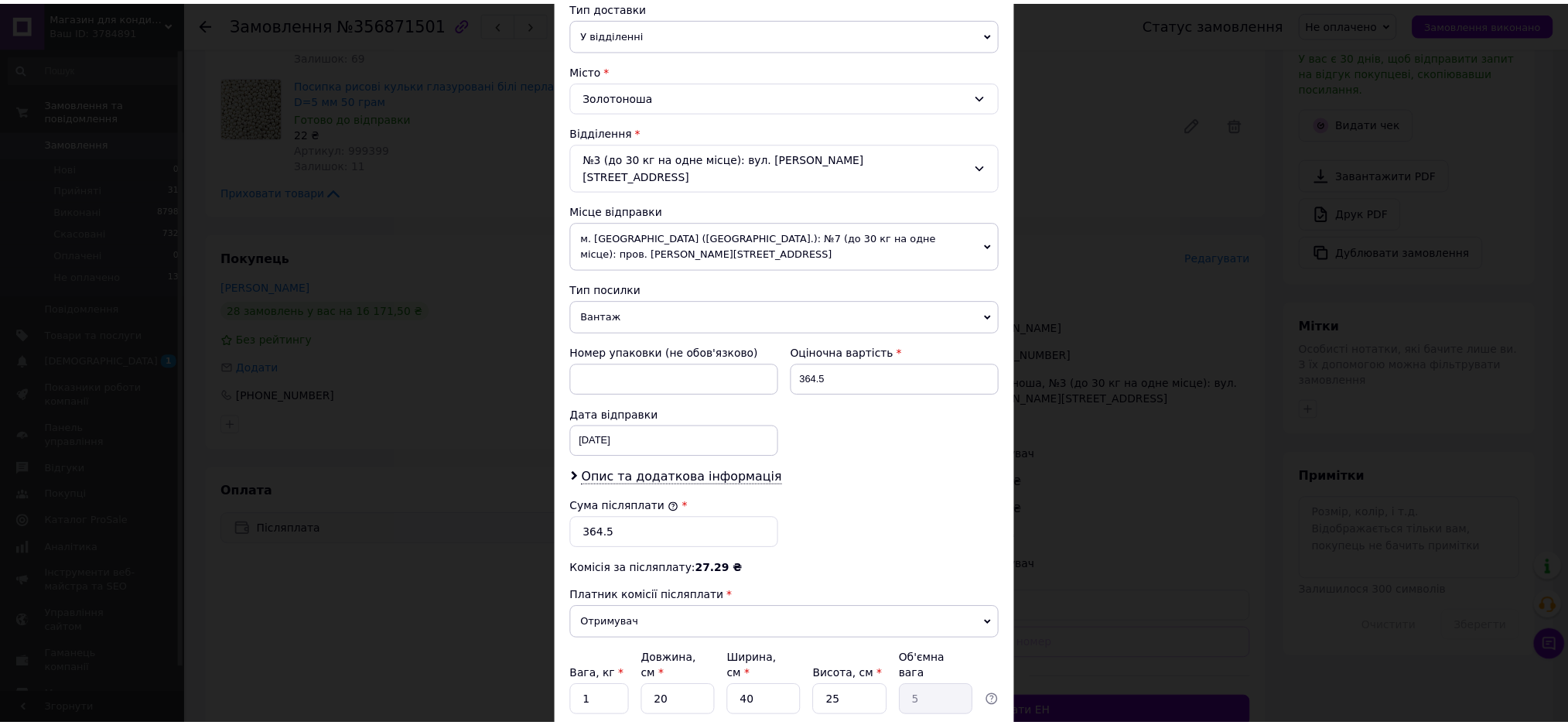
scroll to position [472, 0]
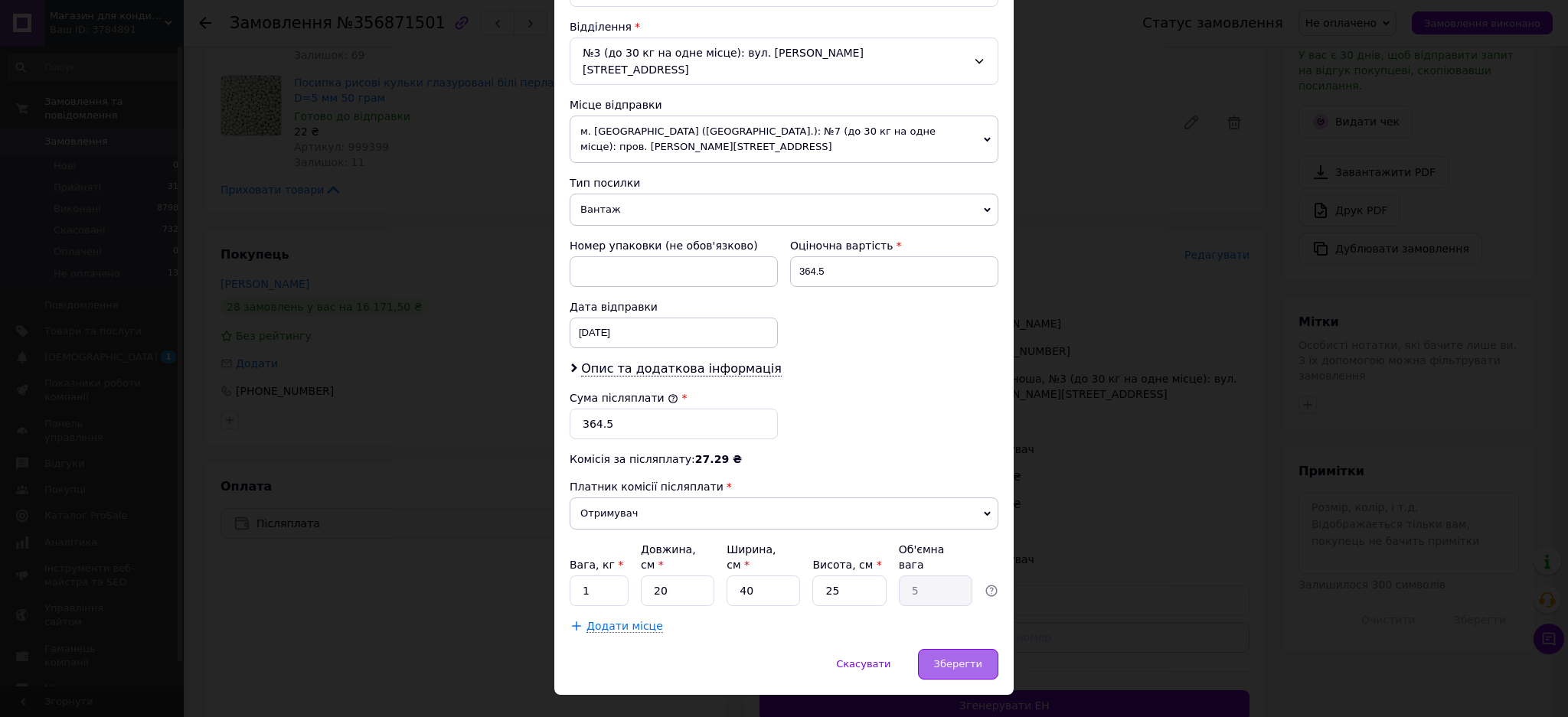
click at [945, 658] on span "Зберегти" at bounding box center [958, 664] width 49 height 11
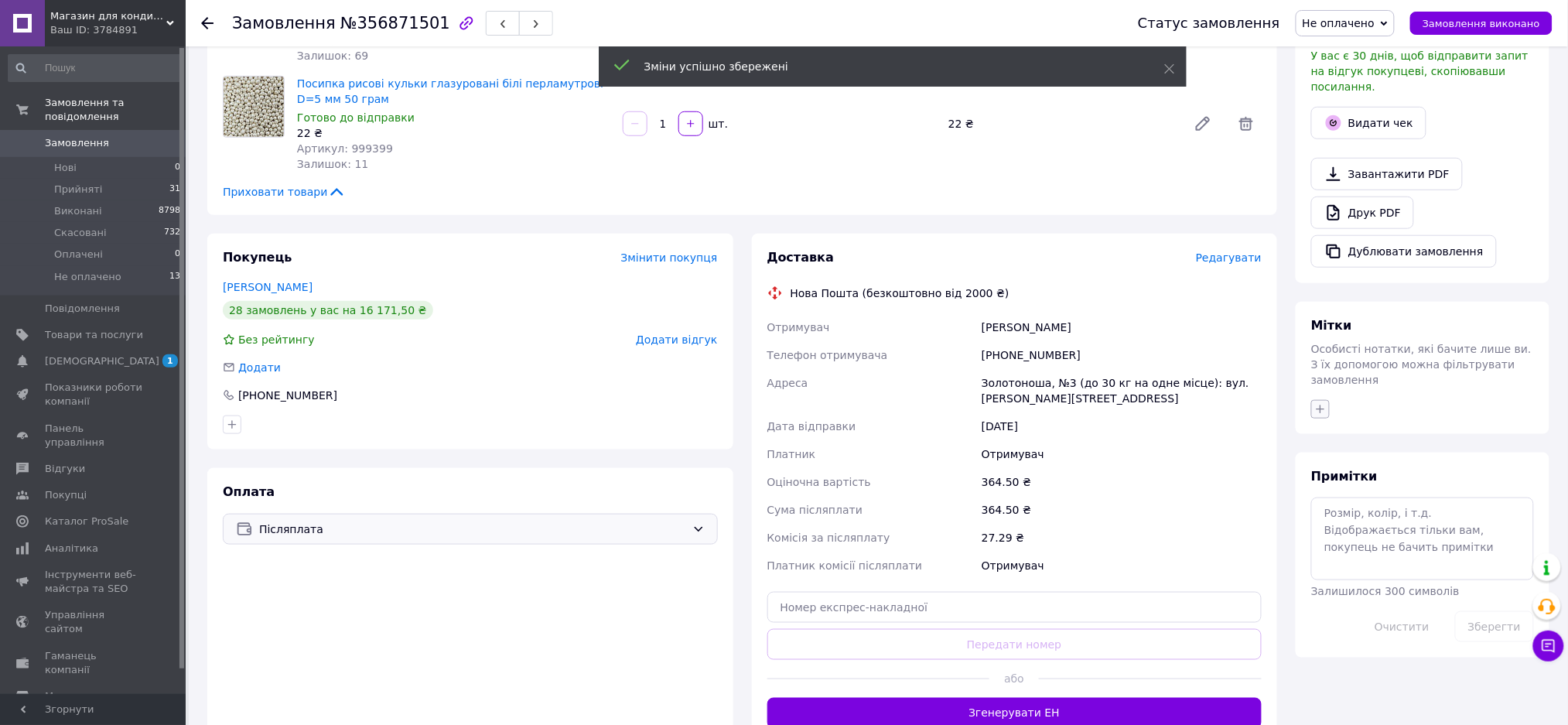
click at [1320, 403] on icon "button" at bounding box center [1320, 409] width 12 height 12
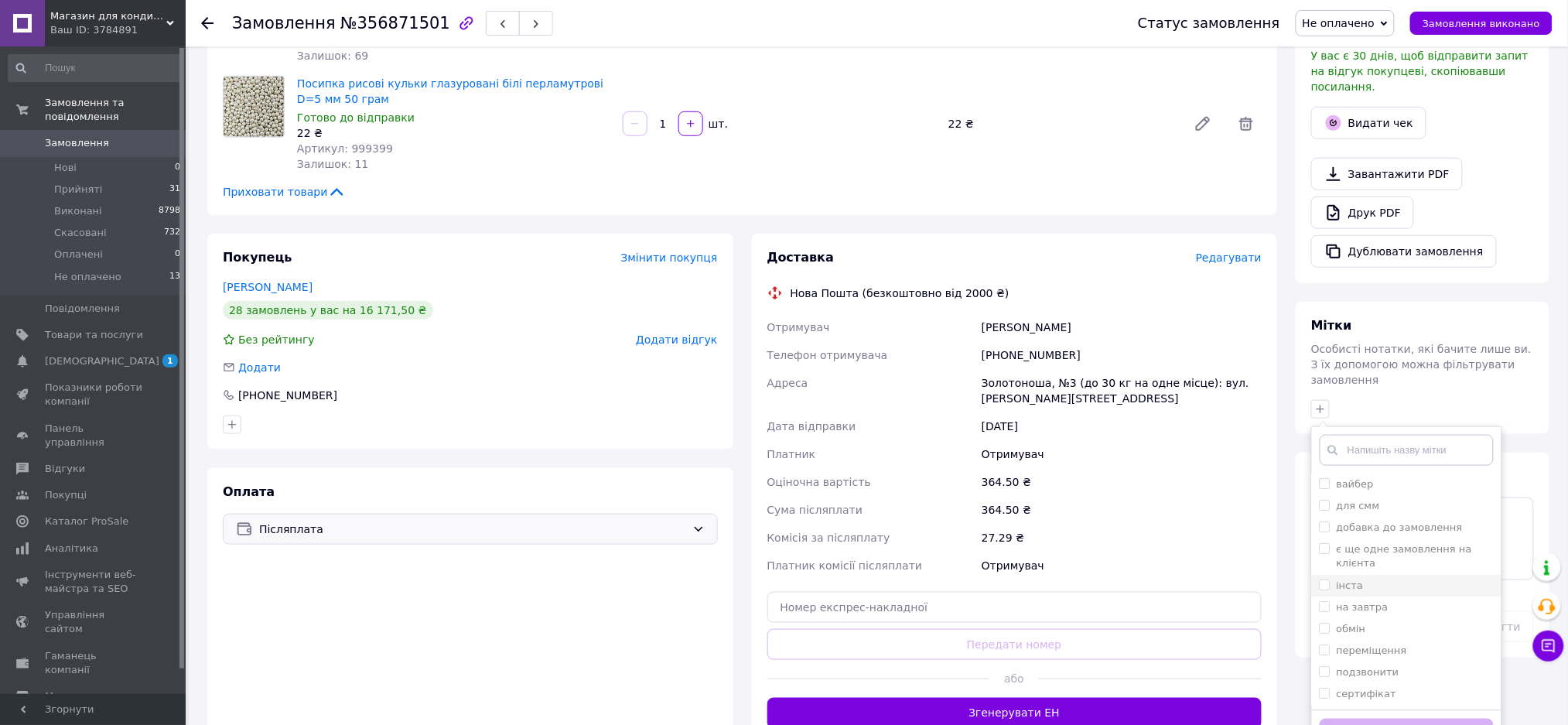
click at [1320, 580] on input "інста" at bounding box center [1325, 584] width 10 height 10
checkbox input "true"
click at [1382, 719] on button "Додати мітку" at bounding box center [1406, 734] width 174 height 30
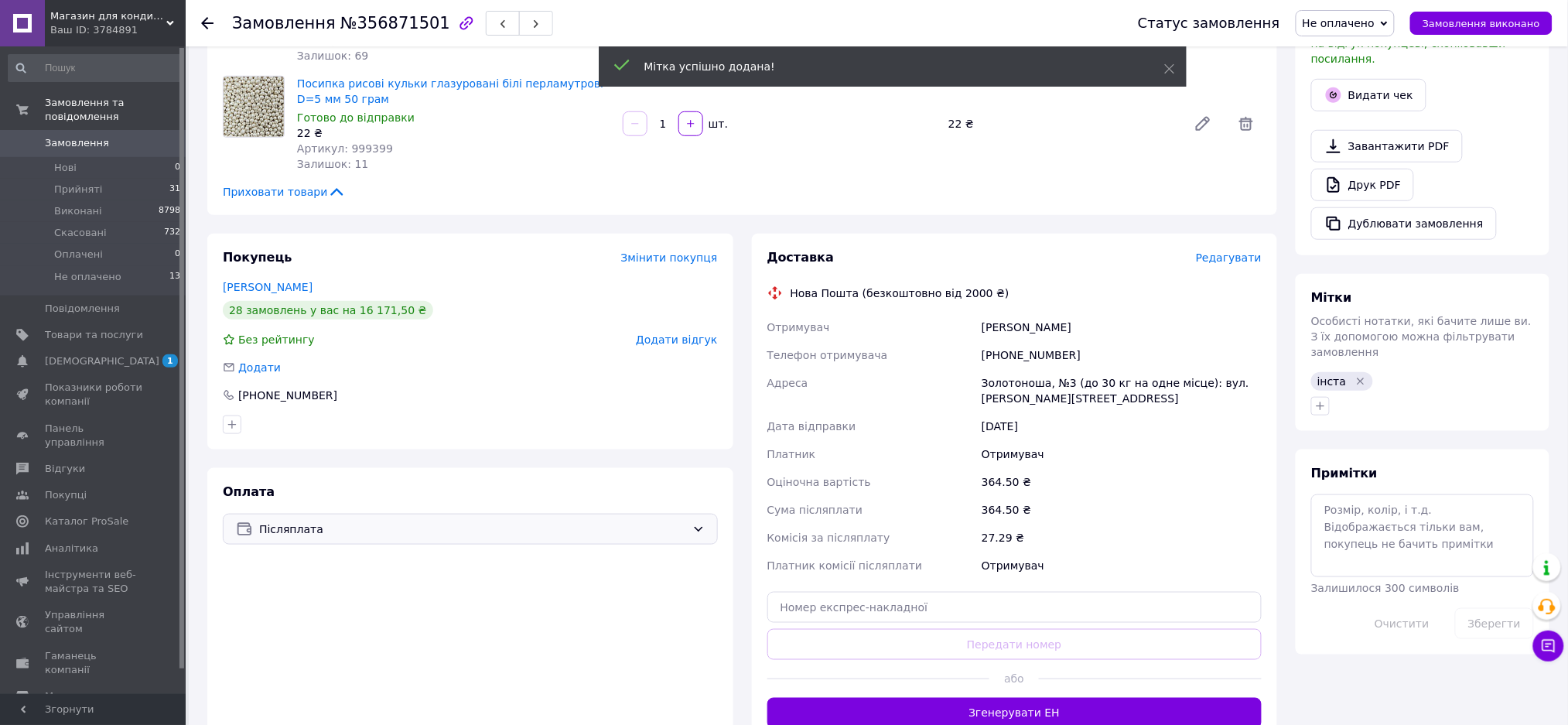
click at [1372, 14] on span "Не оплачено" at bounding box center [1345, 23] width 99 height 26
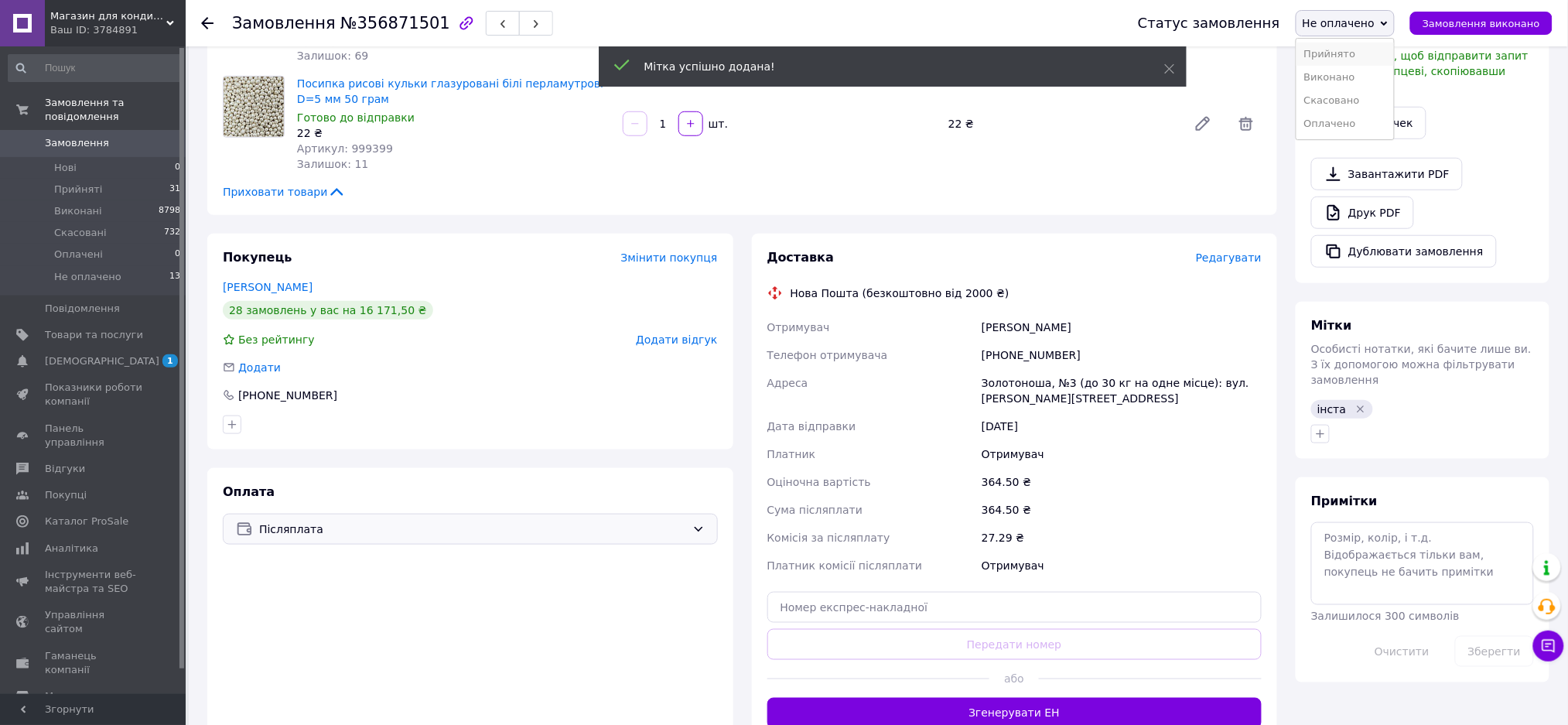
click at [1363, 47] on li "Прийнято" at bounding box center [1345, 54] width 97 height 23
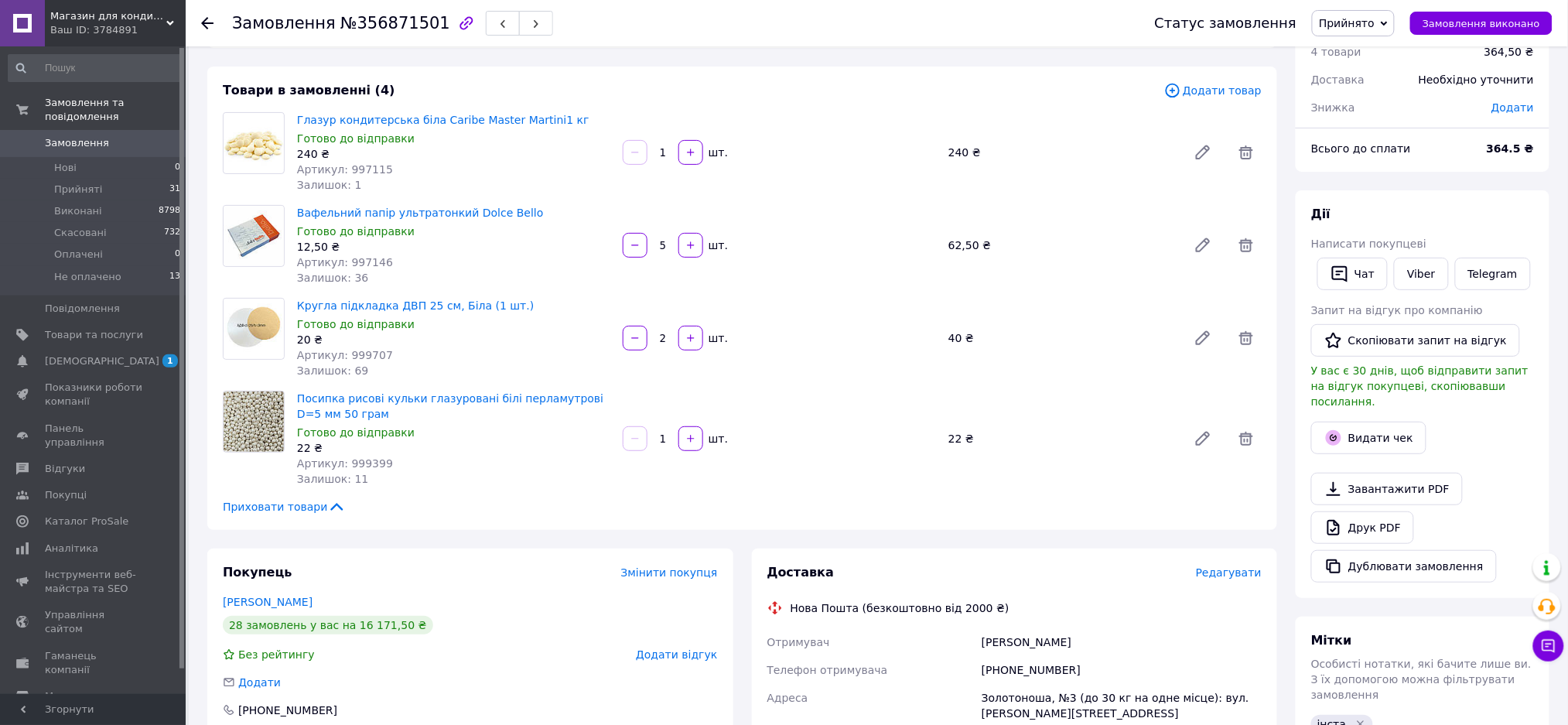
scroll to position [0, 0]
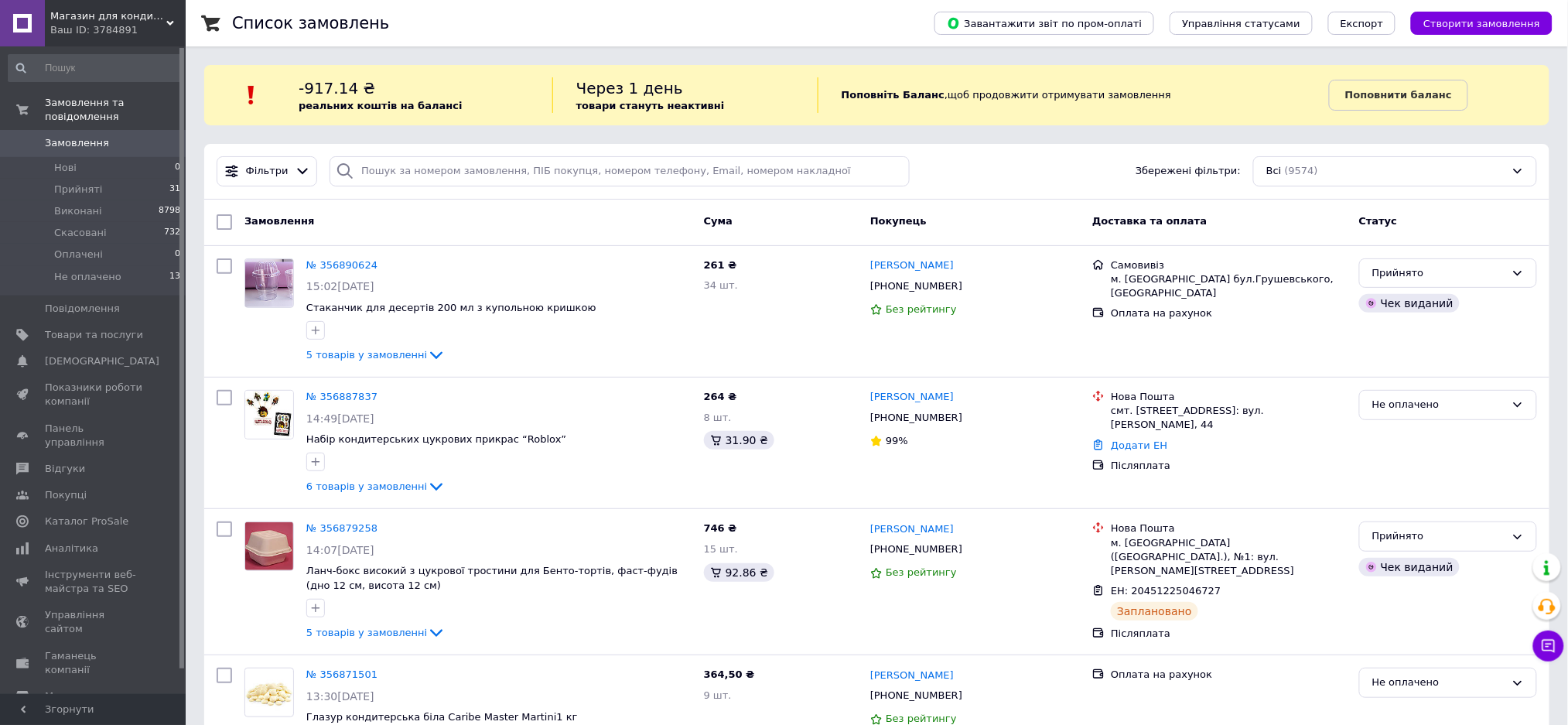
click at [476, 74] on div "-917.14 ₴ реальних коштів на балансі Через 1 день товари стануть неактивні Попо…" at bounding box center [877, 96] width 1346 height 60
click at [467, 178] on input "search" at bounding box center [619, 171] width 580 height 30
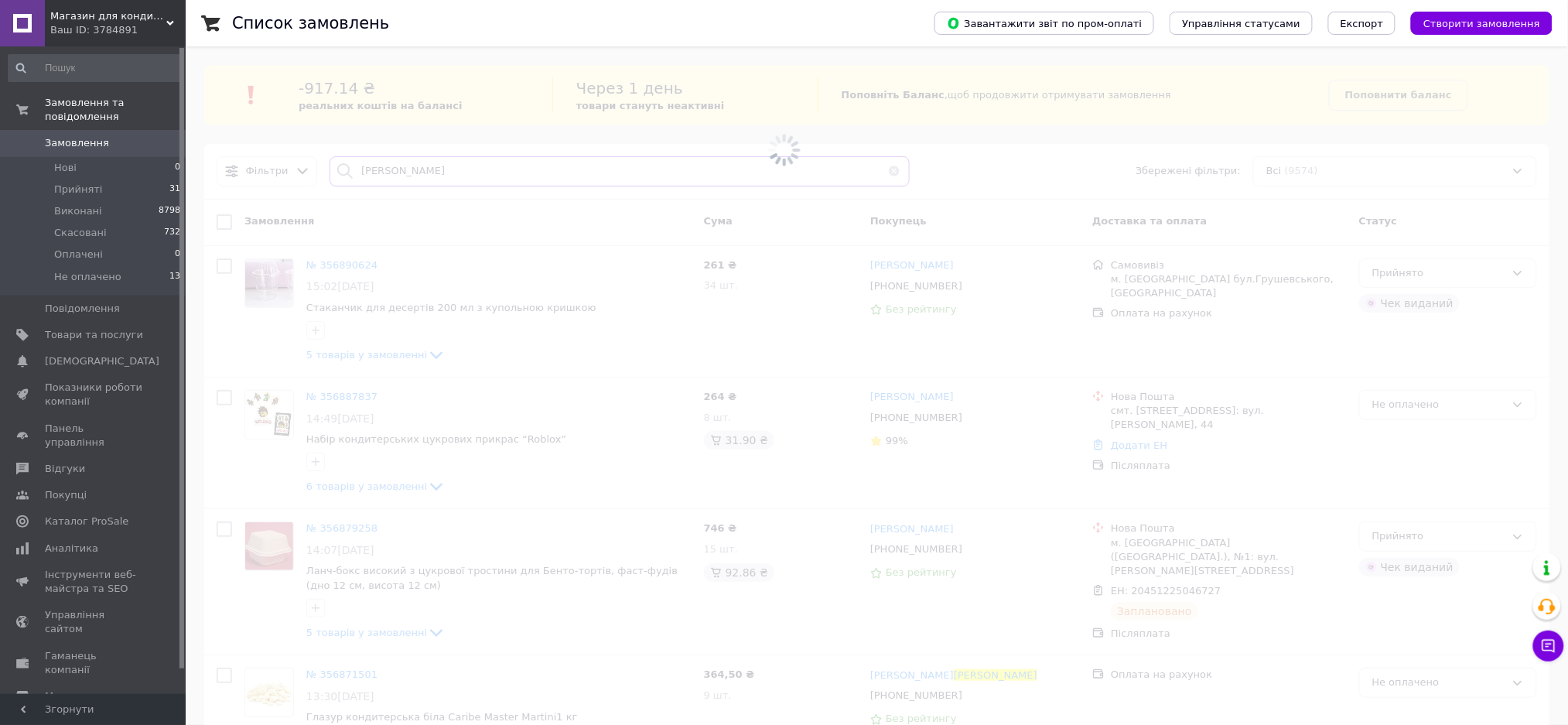
type input "[PERSON_NAME]"
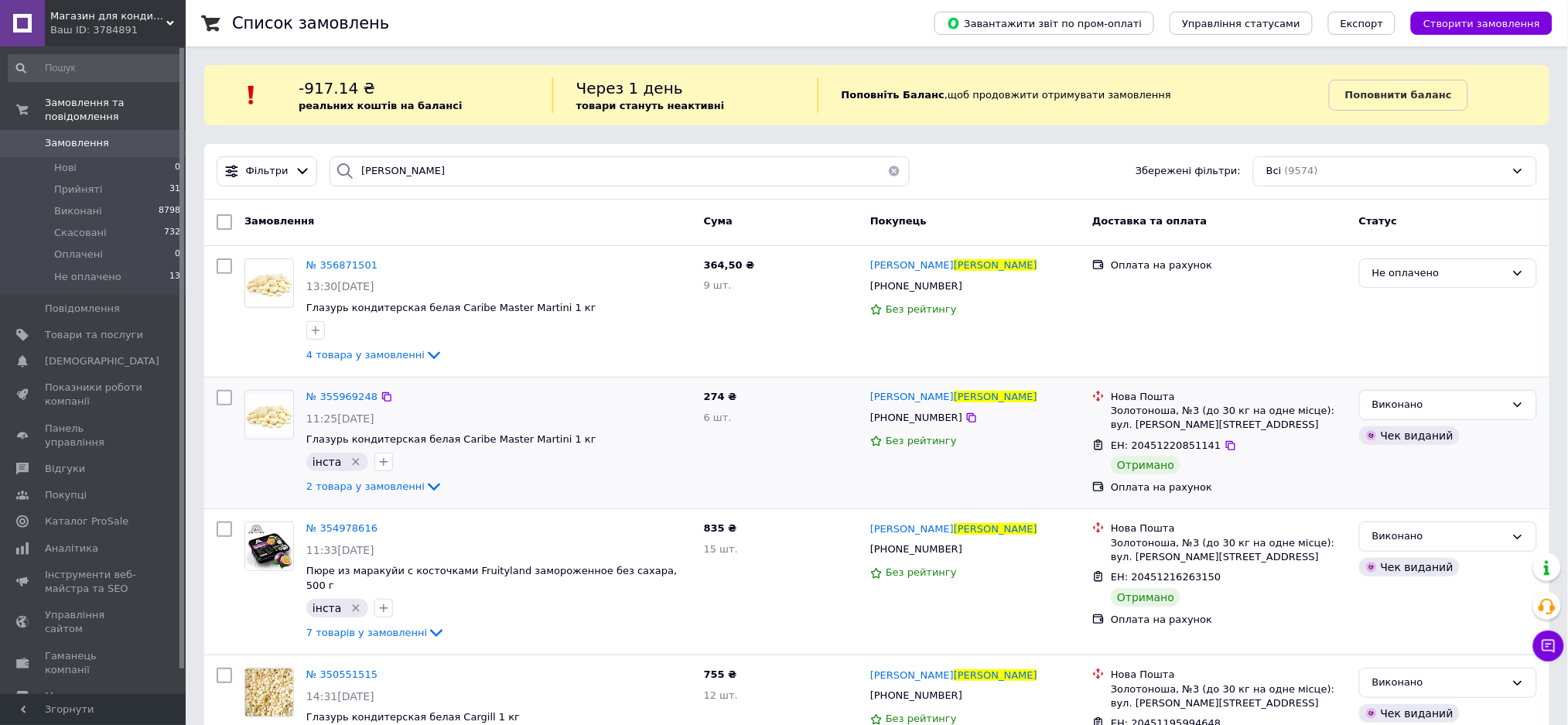
click at [1159, 412] on div "Золотоноша, №3 (до 30 кг на одне місце): вул. [PERSON_NAME][STREET_ADDRESS]" at bounding box center [1229, 418] width 236 height 28
copy div "Золотоноша"
click at [114, 136] on span "Замовлення" at bounding box center [94, 143] width 98 height 14
